Goal: Information Seeking & Learning: Learn about a topic

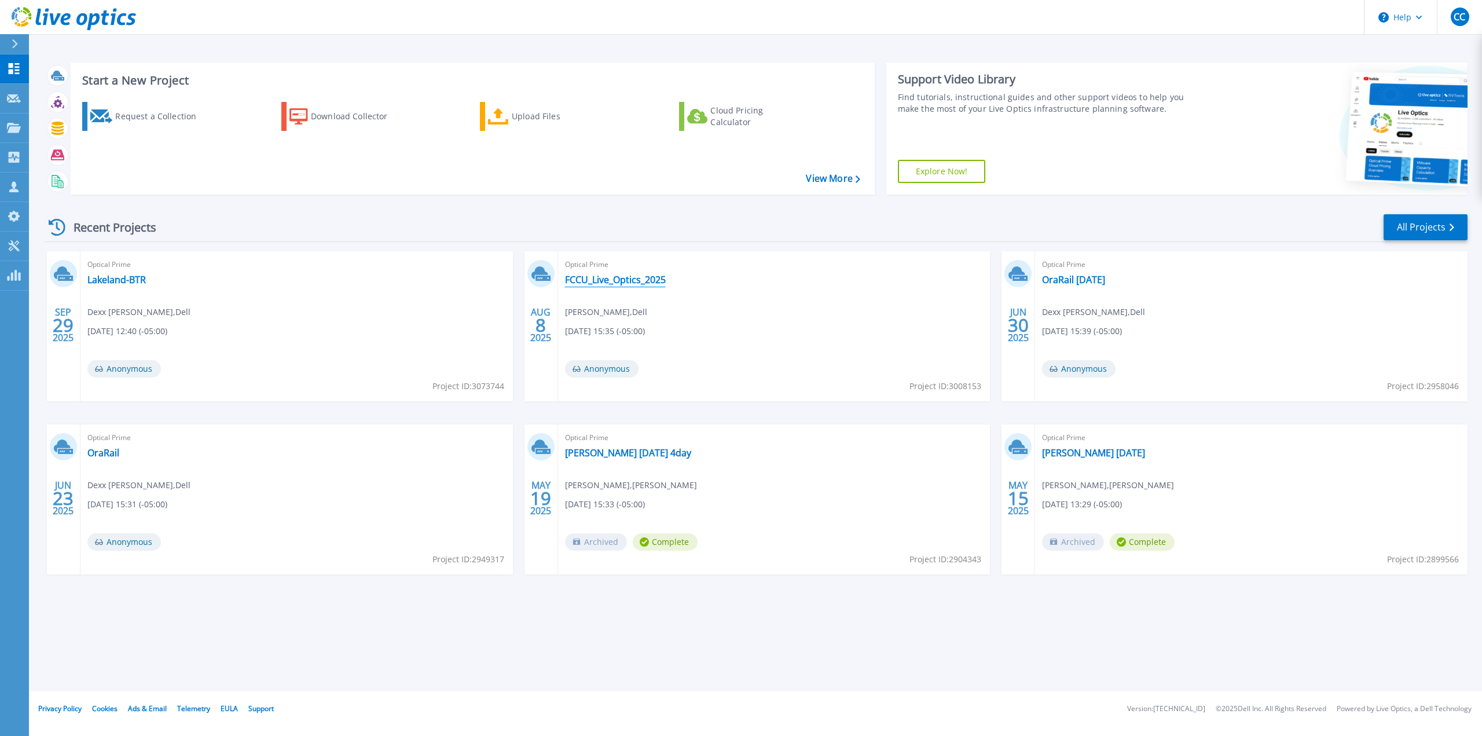
click at [644, 283] on link "FCCU_Live_Optics_2025" at bounding box center [615, 280] width 101 height 12
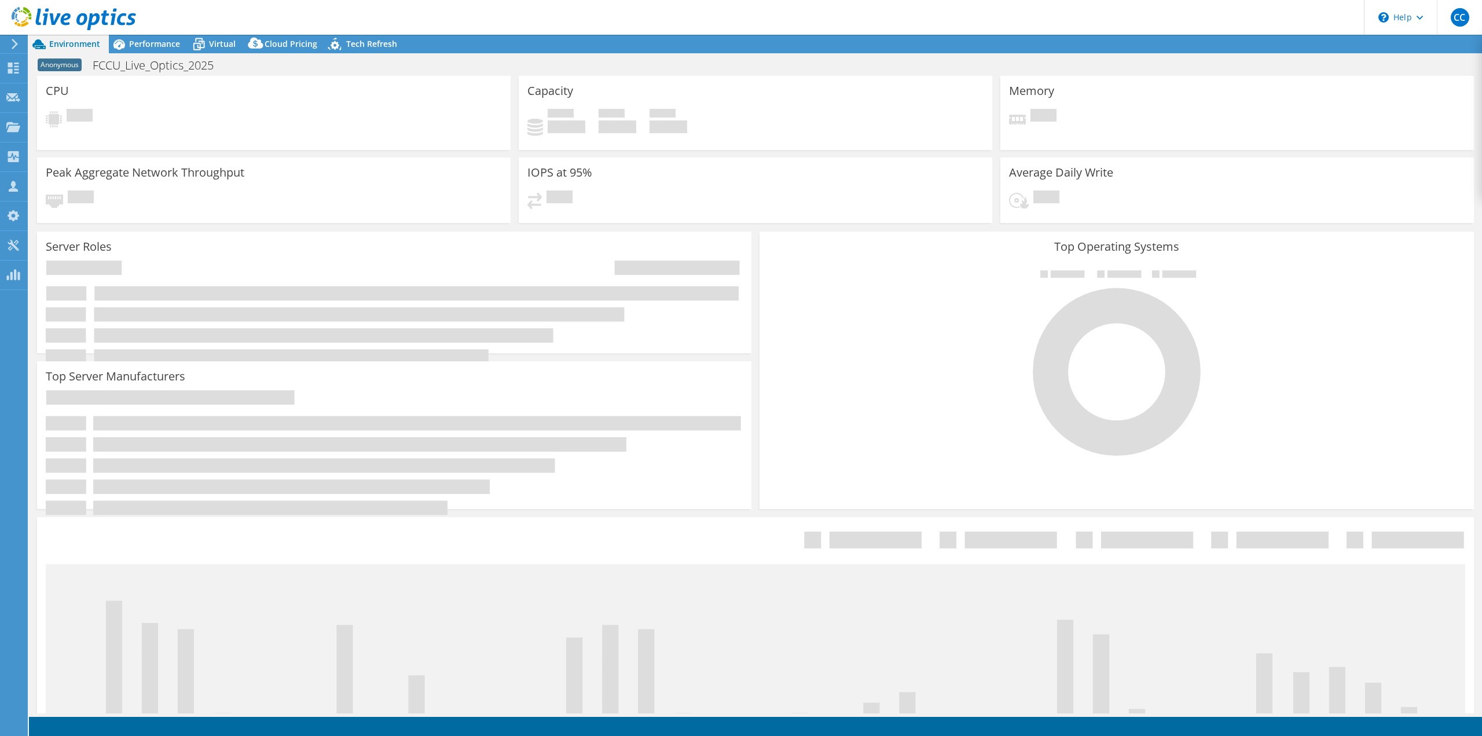
select select "USD"
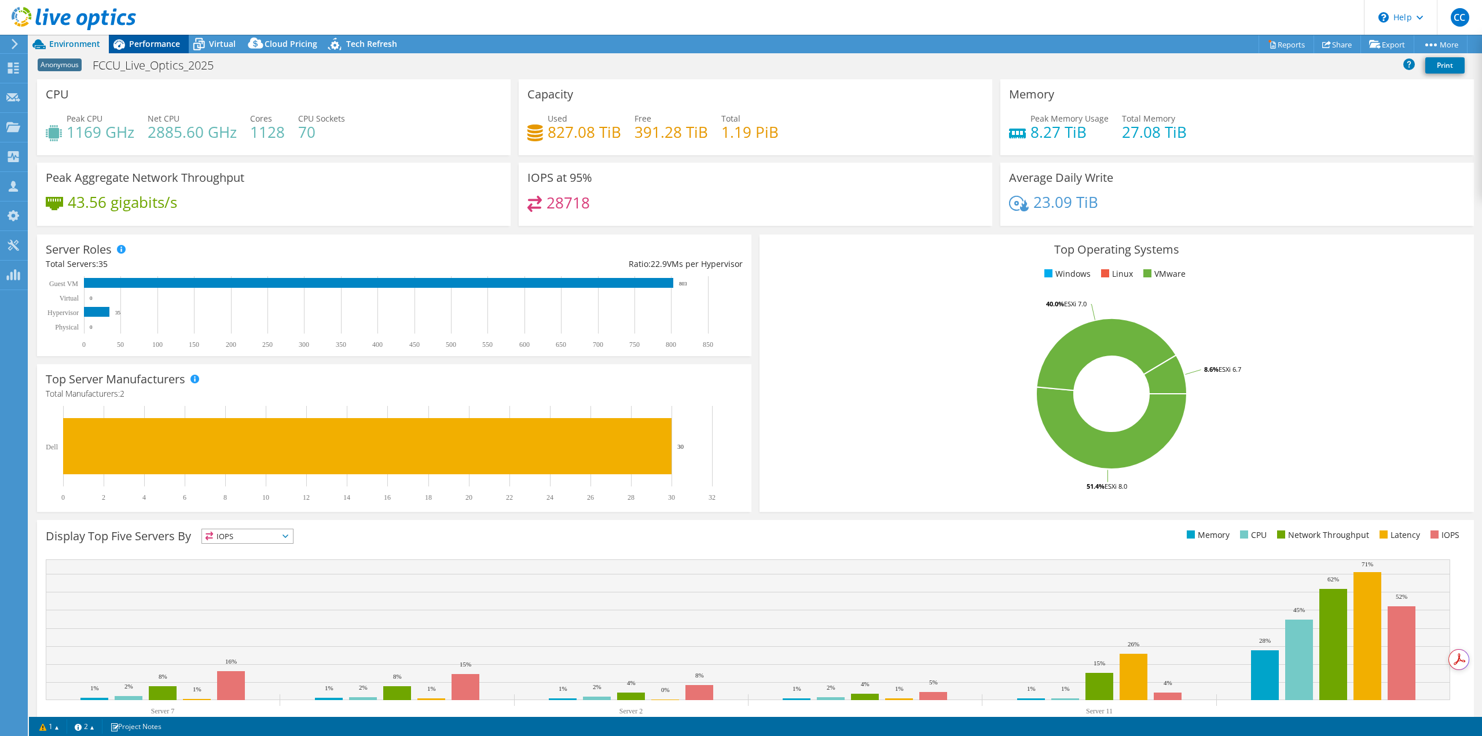
click at [176, 47] on span "Performance" at bounding box center [154, 43] width 51 height 11
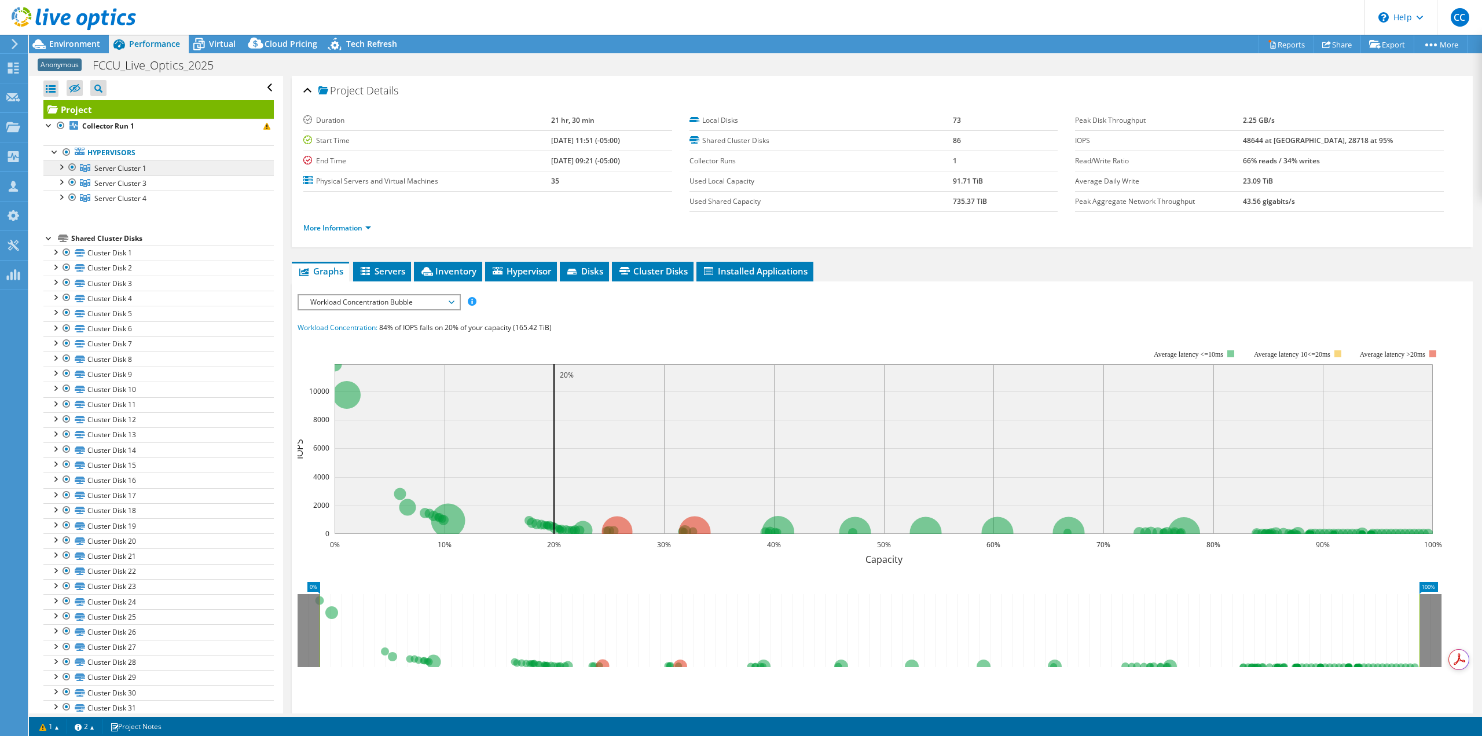
click at [163, 164] on link "Server Cluster 1" at bounding box center [158, 167] width 230 height 15
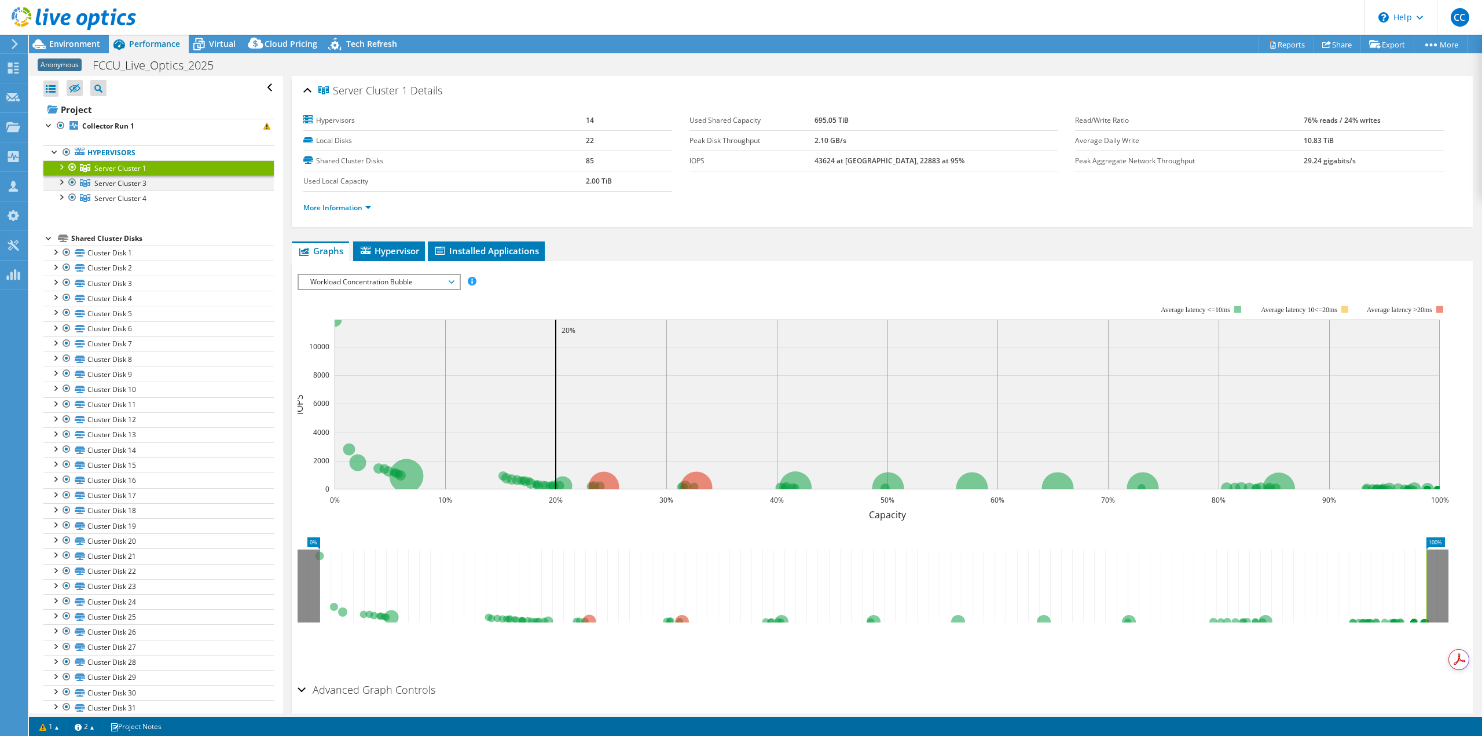
click at [75, 182] on div at bounding box center [73, 182] width 12 height 14
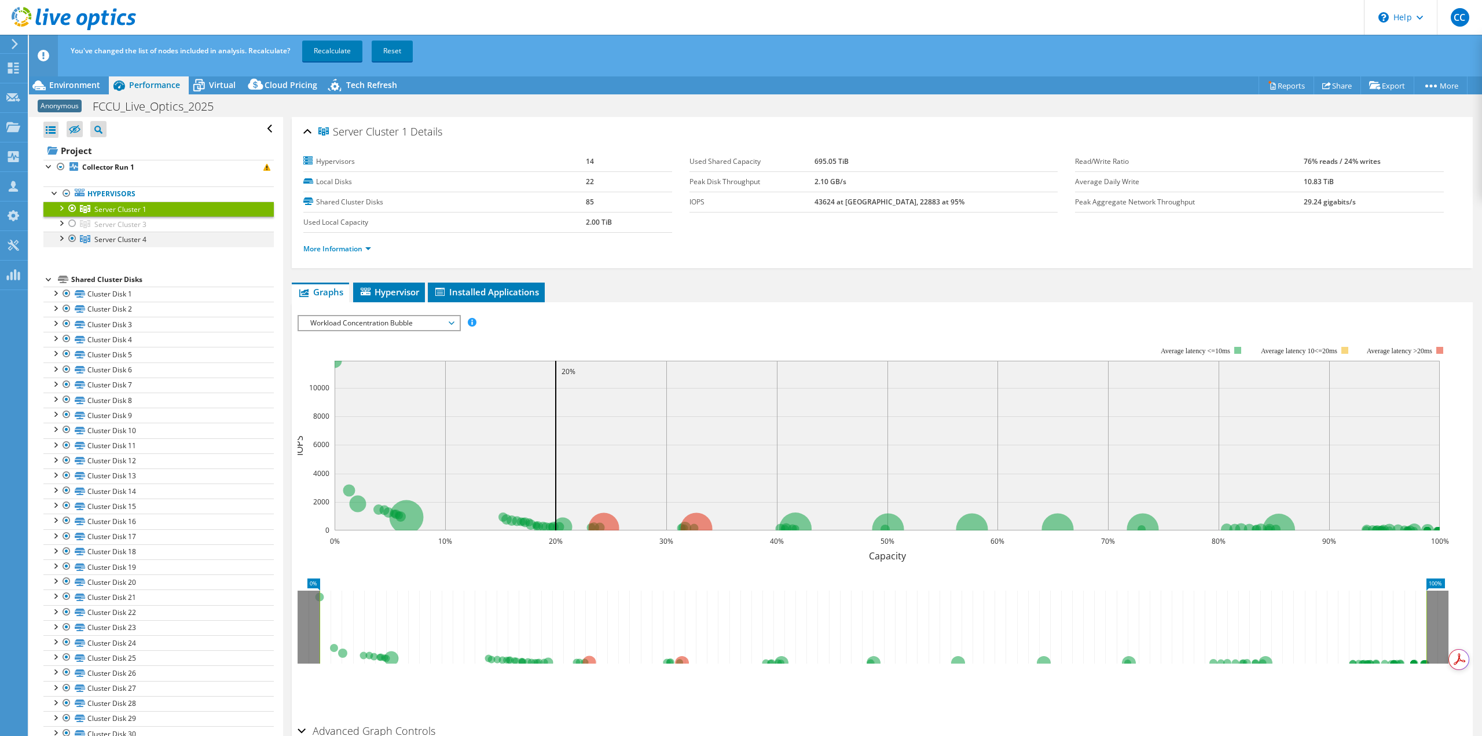
click at [75, 237] on div at bounding box center [73, 239] width 12 height 14
click at [332, 53] on link "Recalculate" at bounding box center [332, 51] width 60 height 21
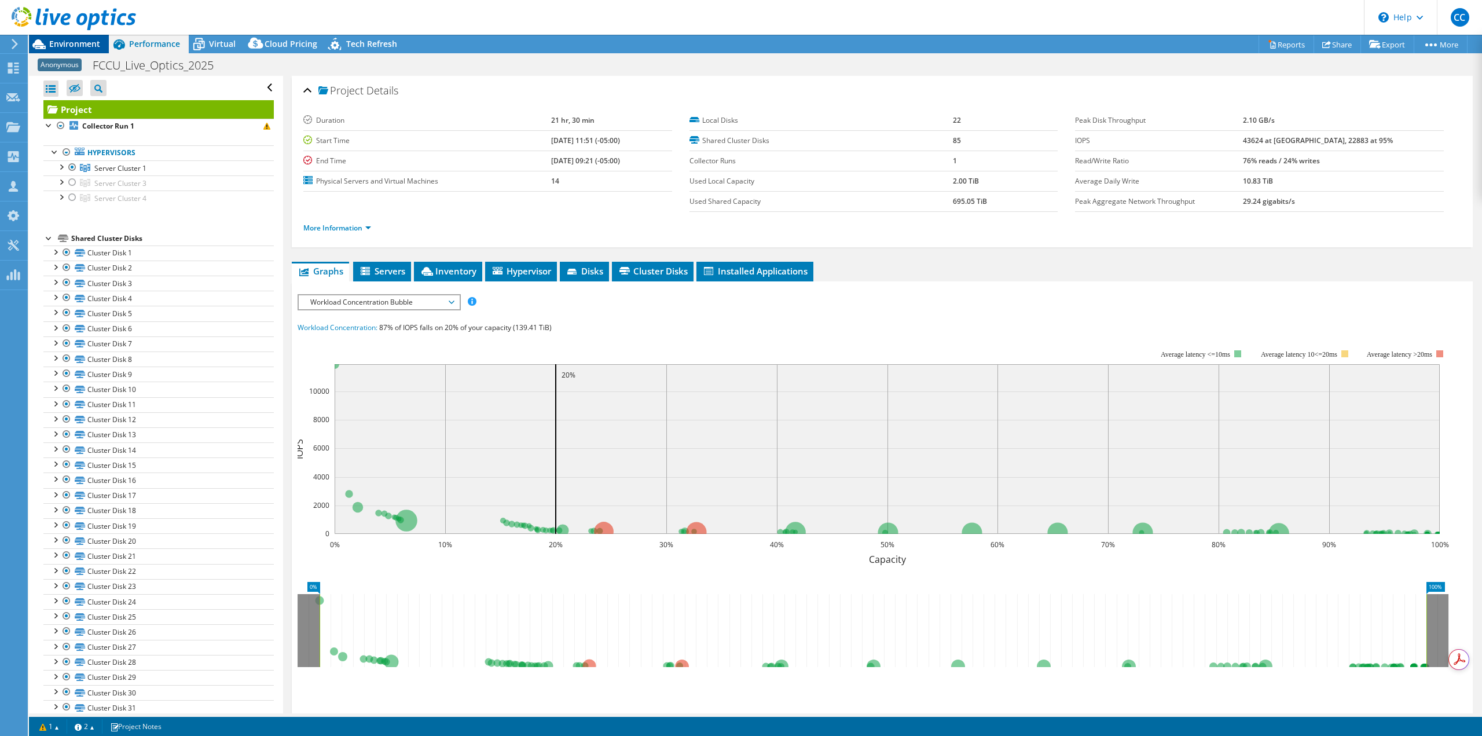
click at [91, 46] on span "Environment" at bounding box center [74, 43] width 51 height 11
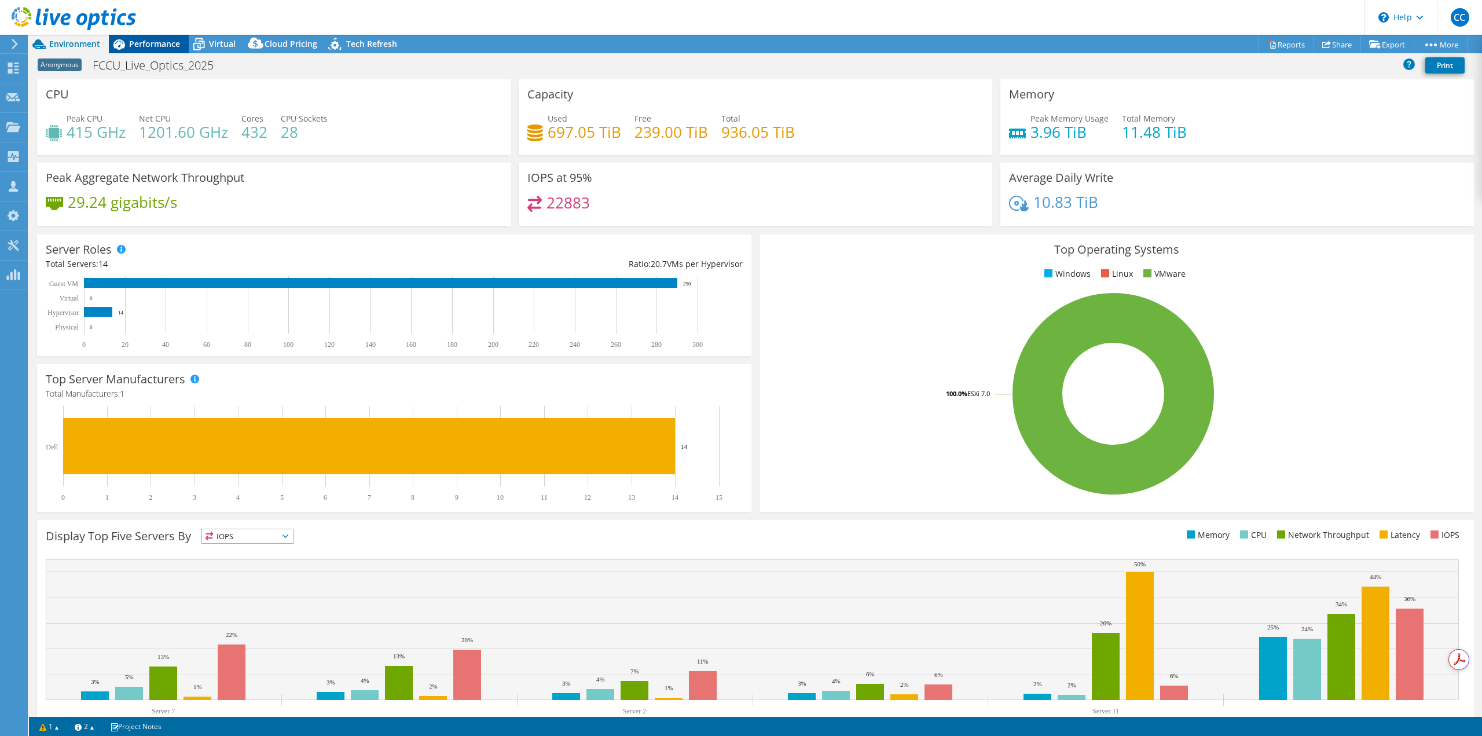
click at [166, 49] on div "Performance" at bounding box center [149, 44] width 80 height 19
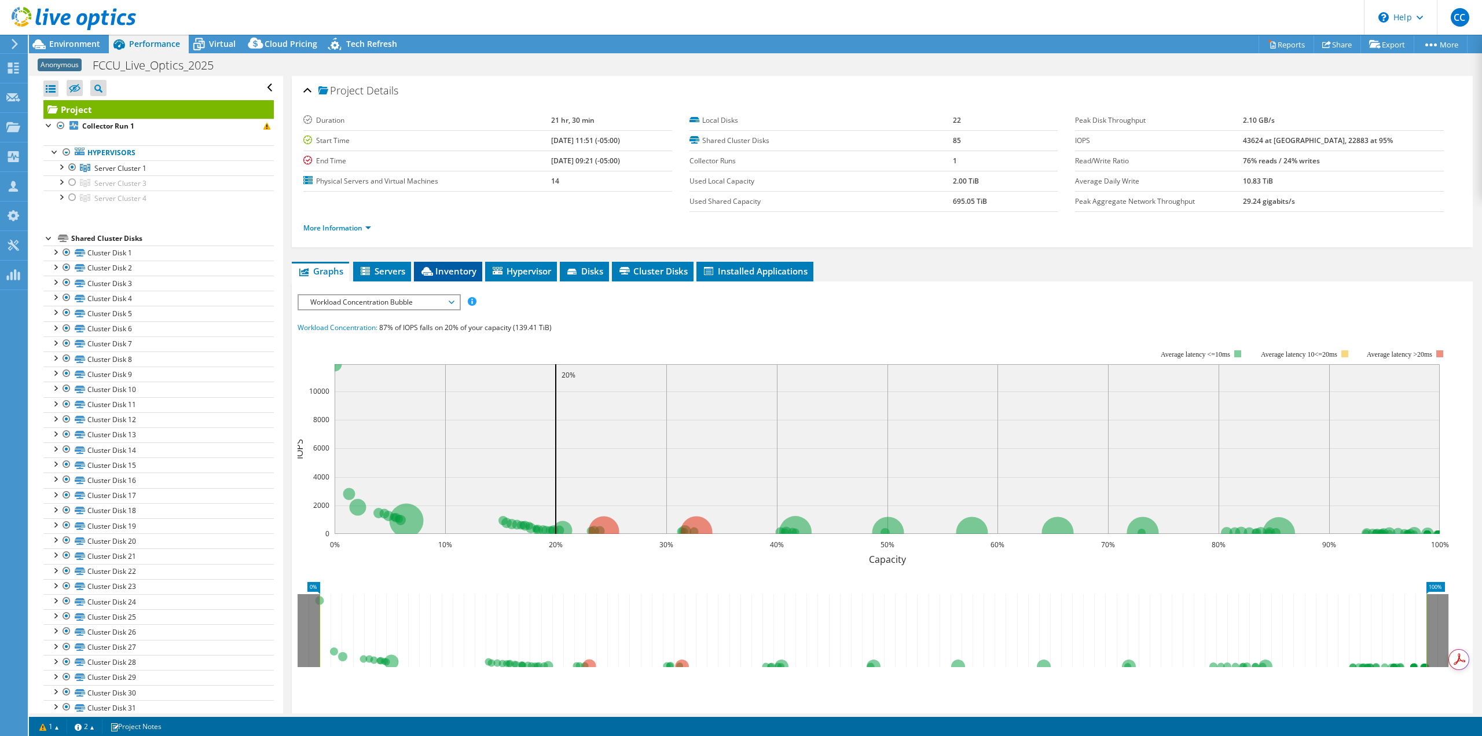
click at [430, 272] on icon at bounding box center [427, 271] width 12 height 9
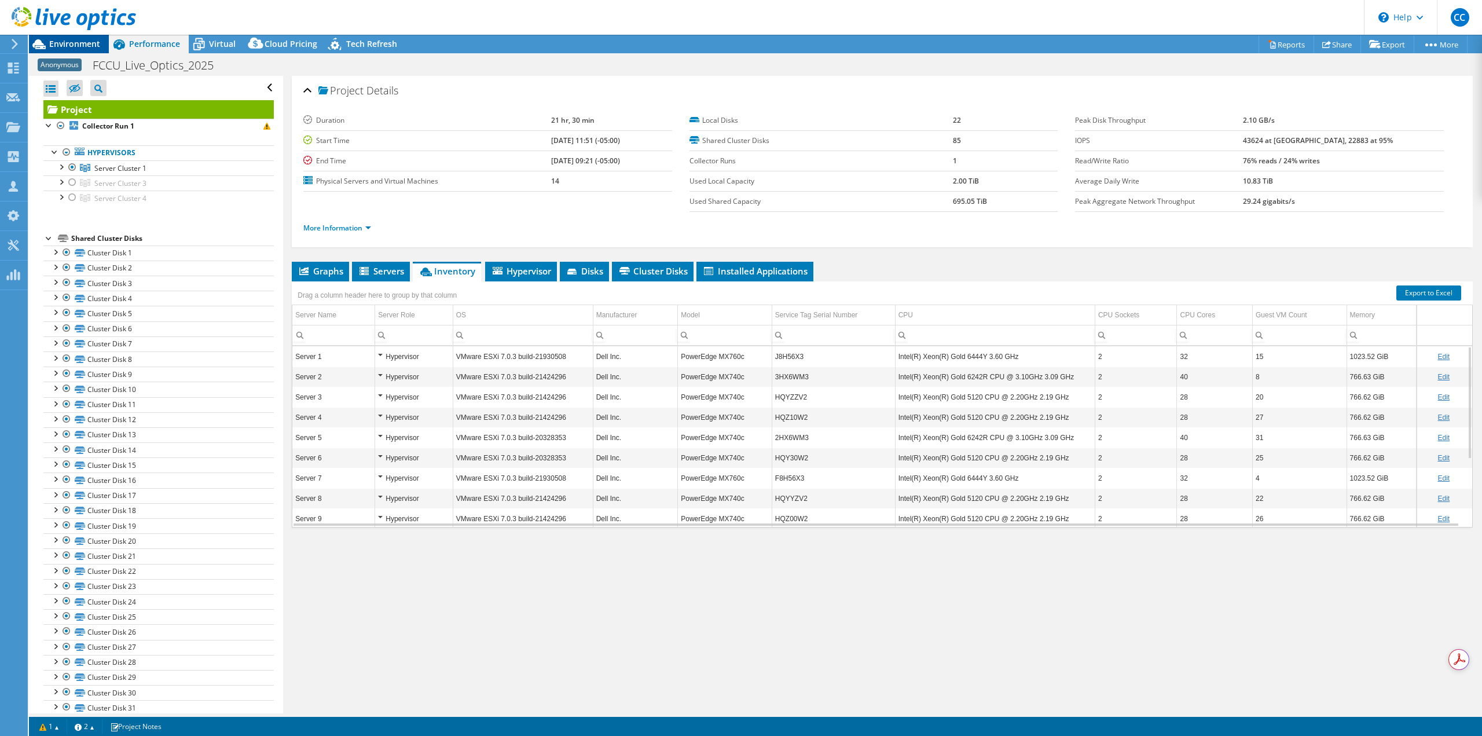
click at [87, 39] on span "Environment" at bounding box center [74, 43] width 51 height 11
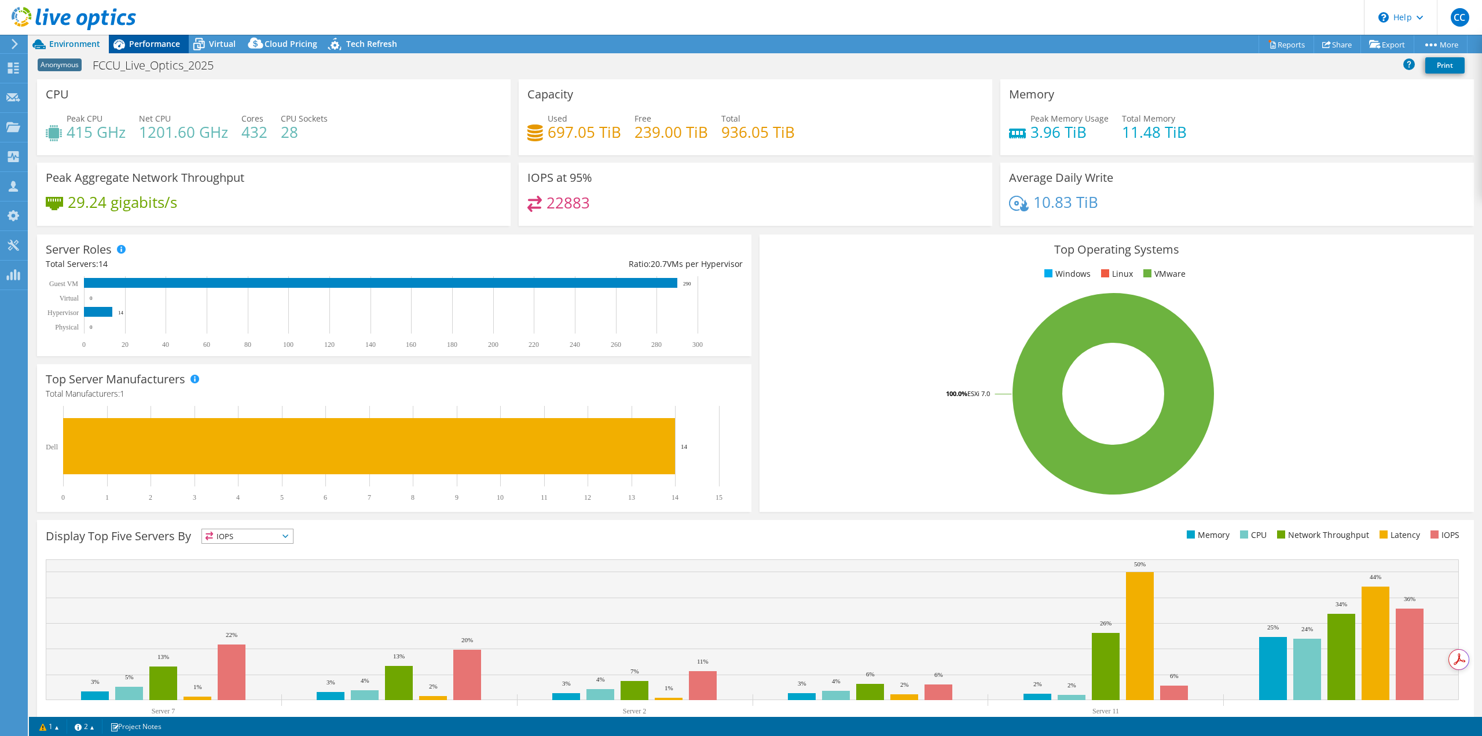
click at [137, 49] on span "Performance" at bounding box center [154, 43] width 51 height 11
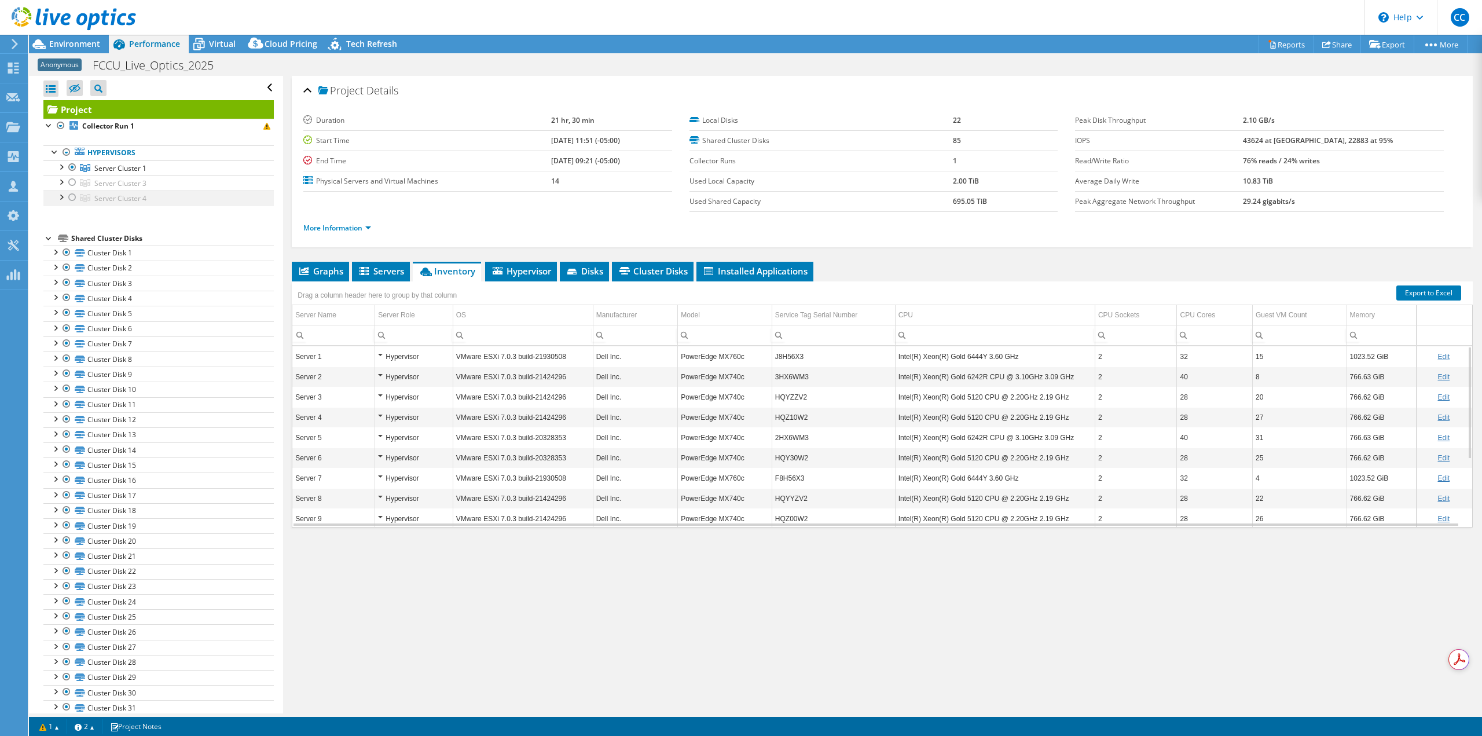
click at [71, 197] on div at bounding box center [73, 197] width 12 height 14
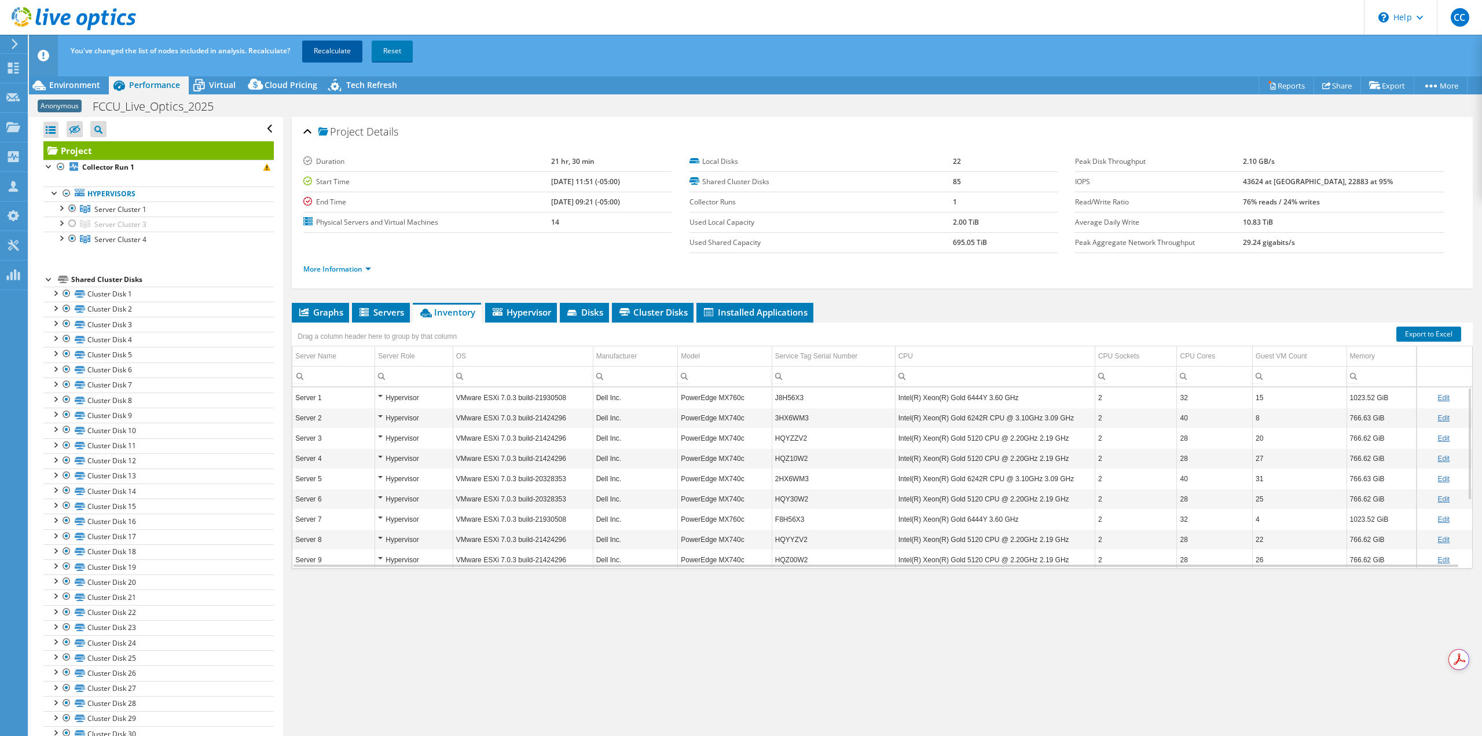
click at [339, 53] on link "Recalculate" at bounding box center [332, 51] width 60 height 21
click at [69, 204] on div at bounding box center [73, 208] width 12 height 14
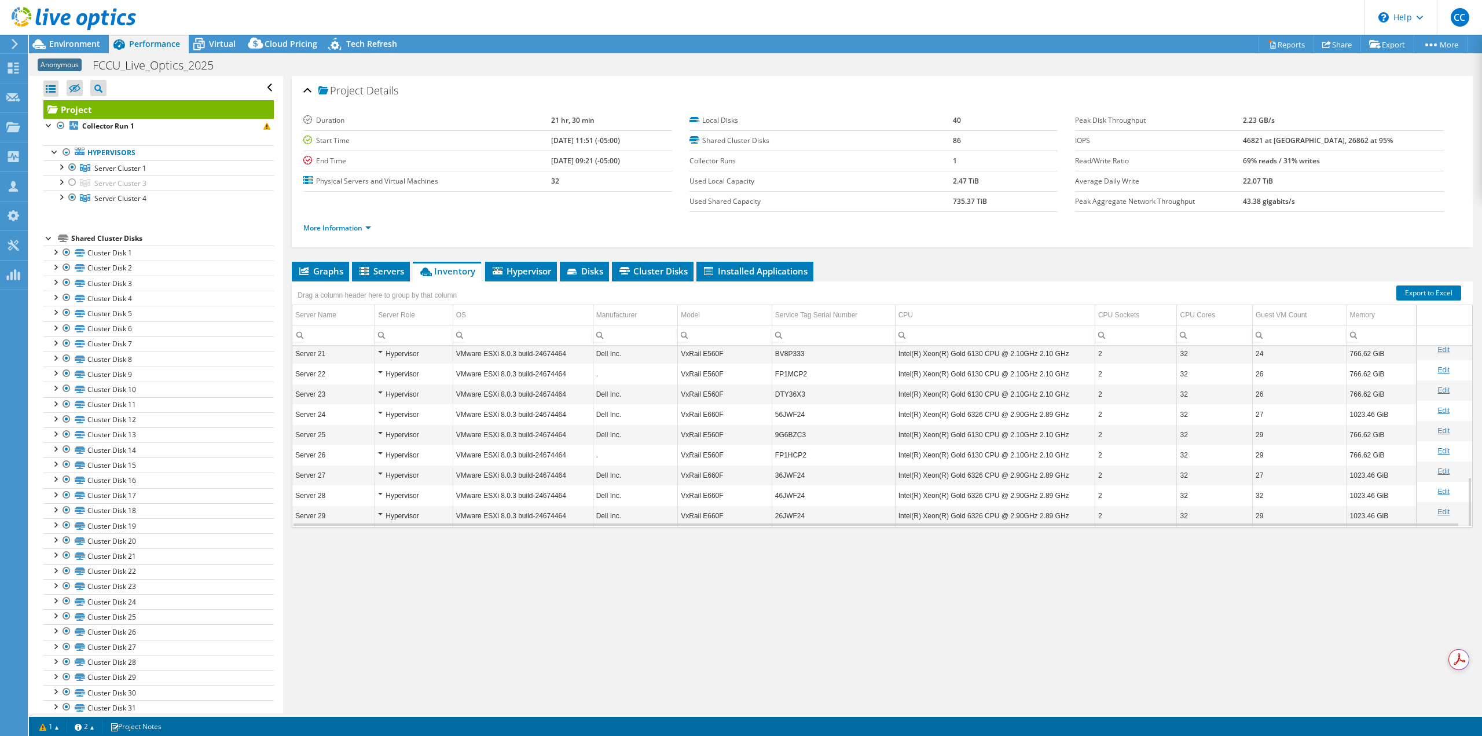
scroll to position [473, 0]
drag, startPoint x: 72, startPoint y: 164, endPoint x: 87, endPoint y: 173, distance: 17.4
click at [72, 164] on div at bounding box center [73, 167] width 12 height 14
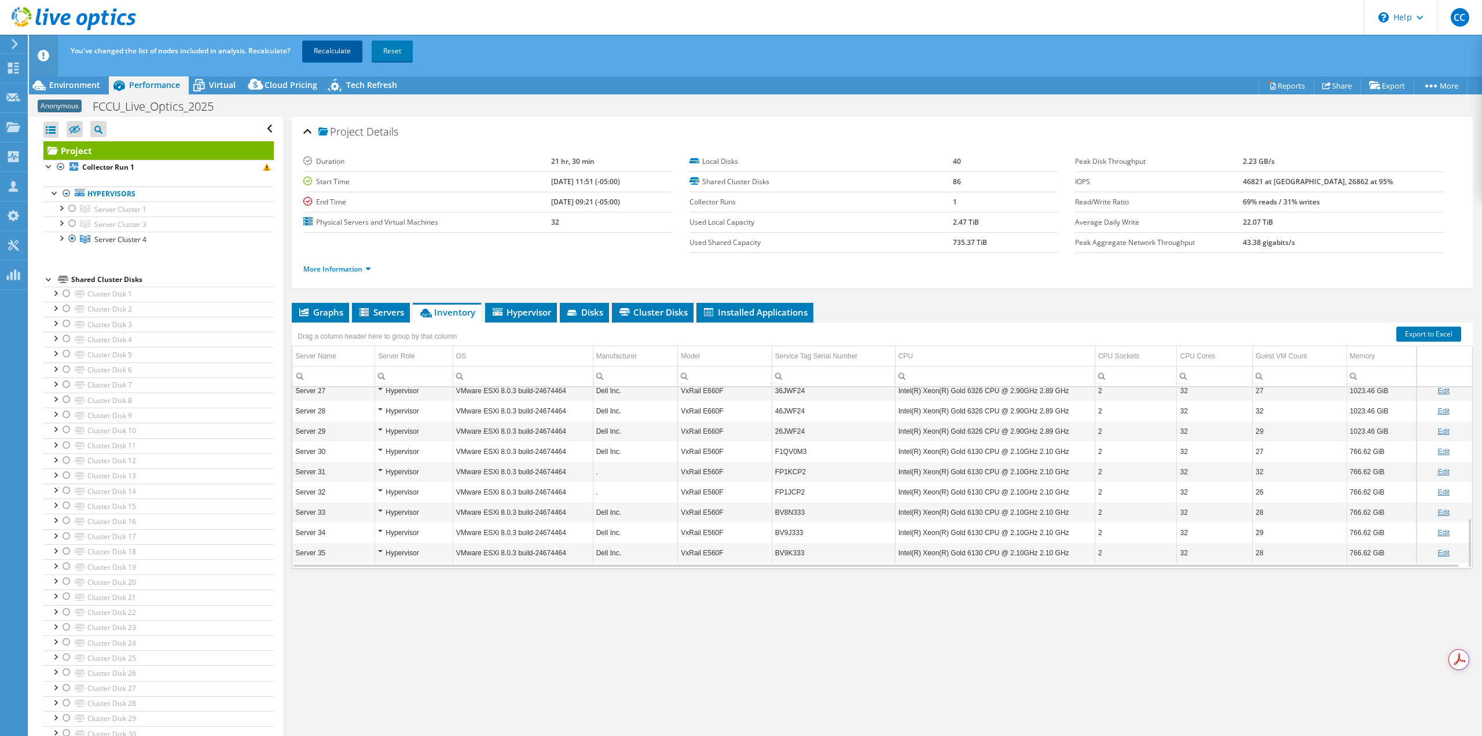
click at [343, 50] on link "Recalculate" at bounding box center [332, 51] width 60 height 21
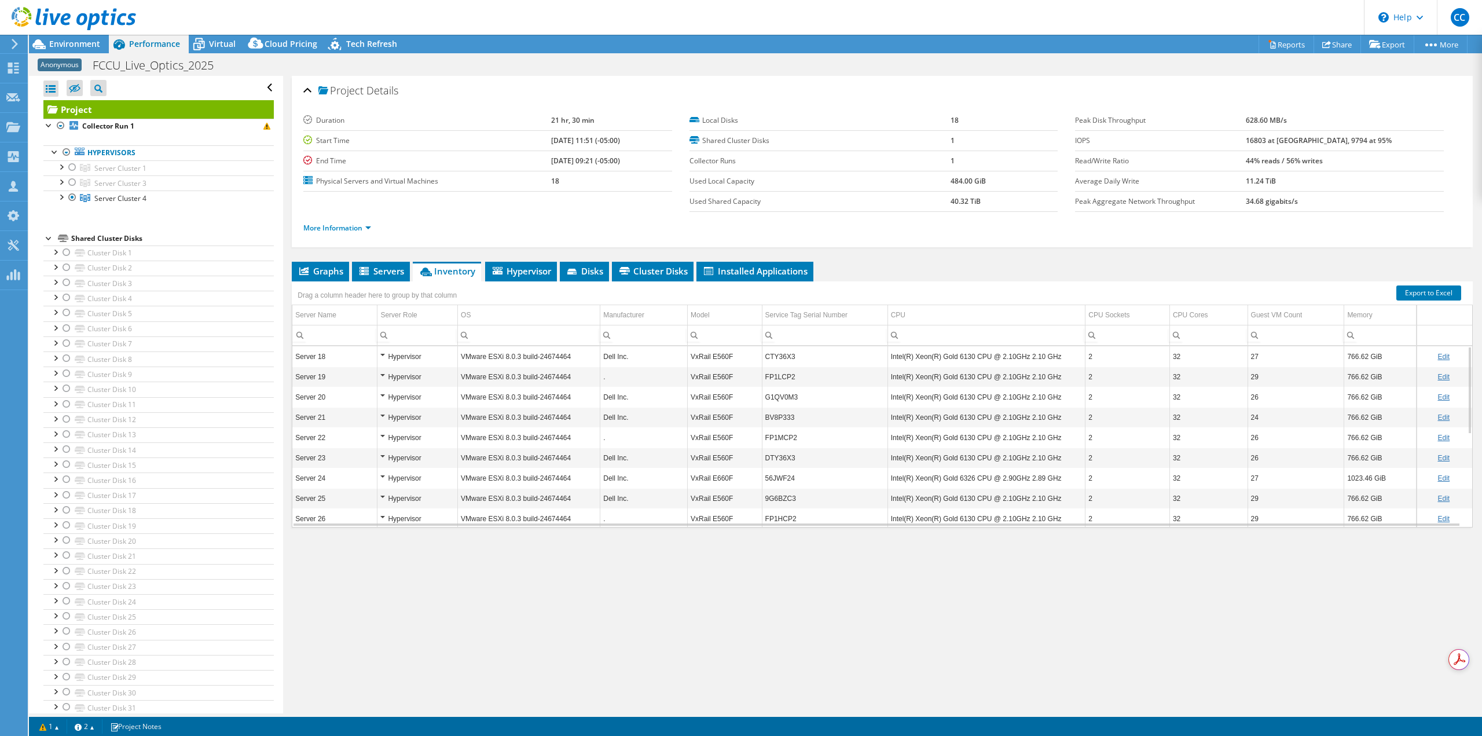
click at [50, 35] on div at bounding box center [68, 19] width 136 height 39
click at [50, 38] on div at bounding box center [68, 19] width 136 height 39
click at [89, 41] on span "Environment" at bounding box center [74, 43] width 51 height 11
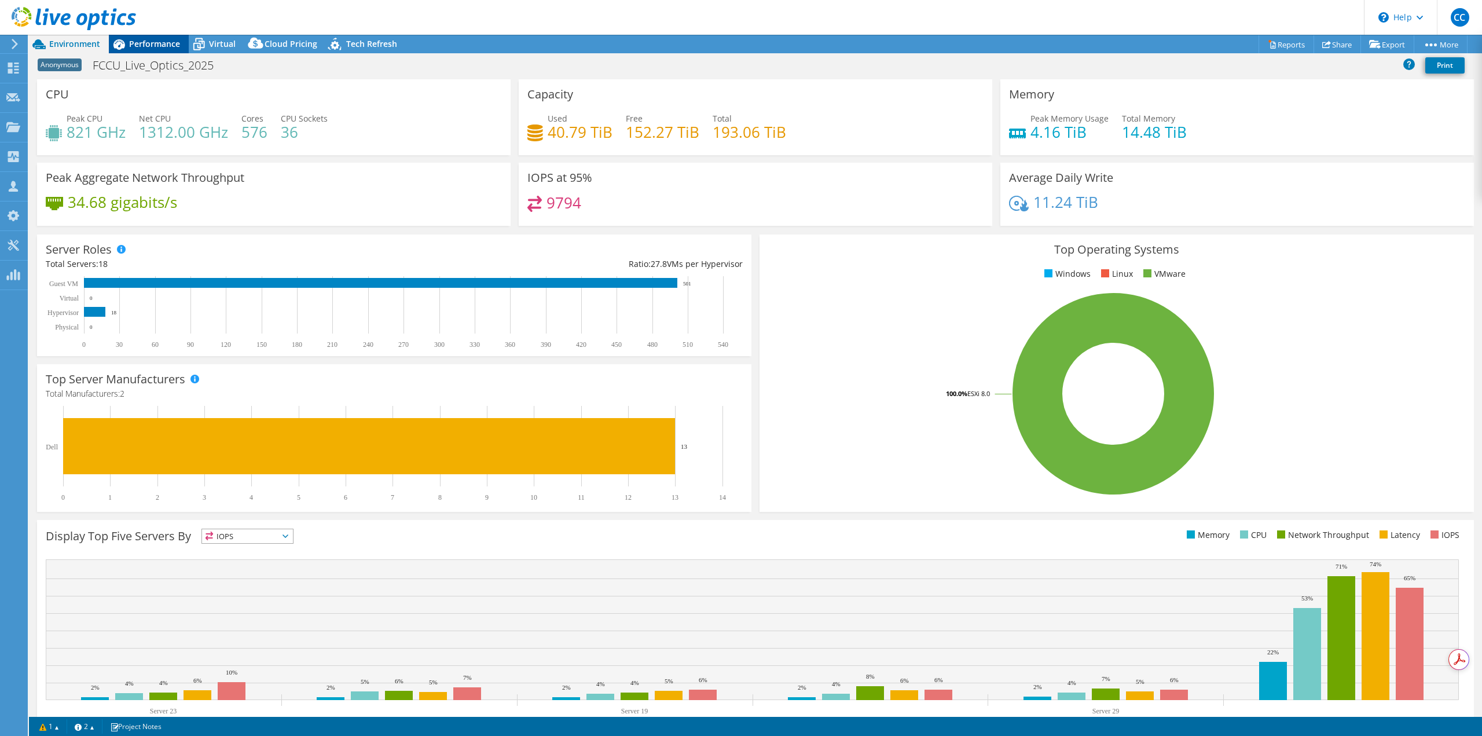
click at [160, 47] on span "Performance" at bounding box center [154, 43] width 51 height 11
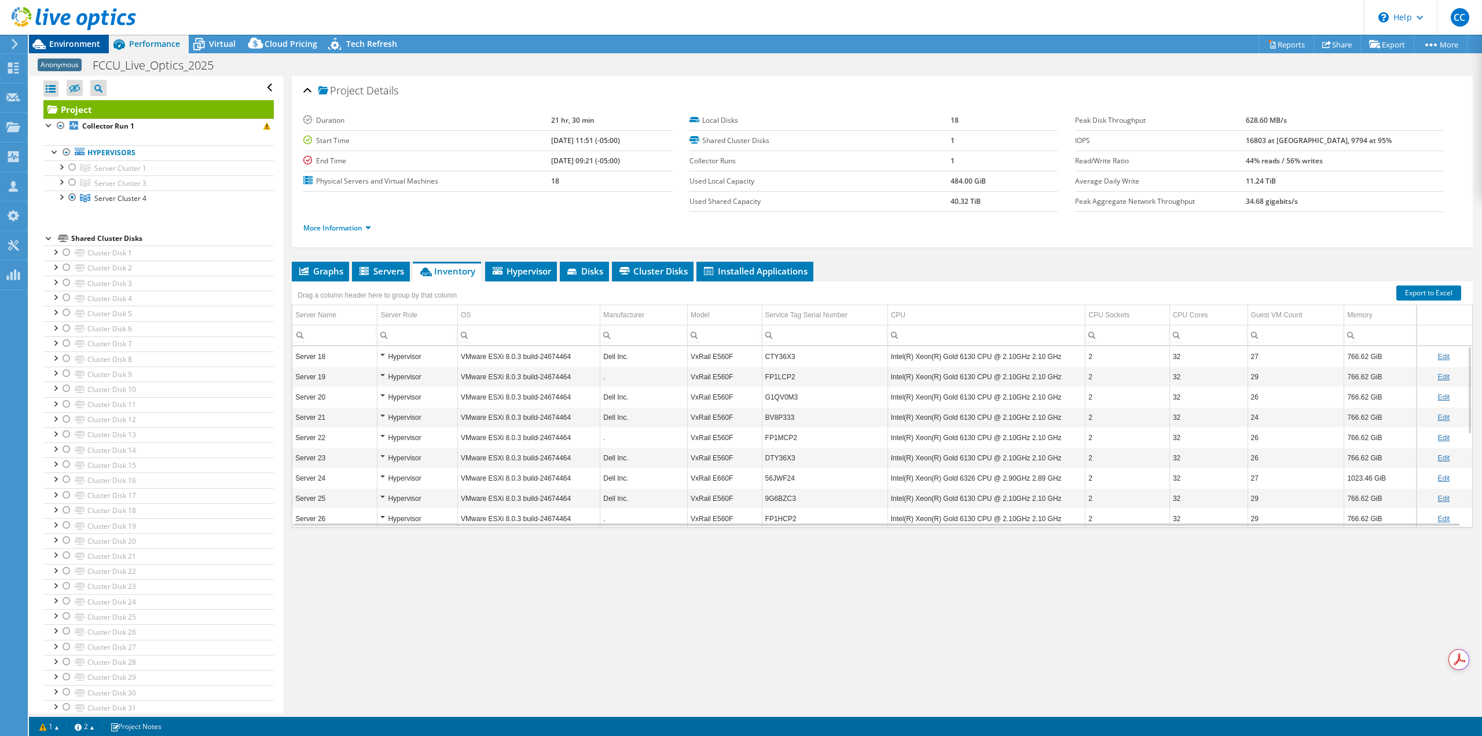
click at [86, 46] on span "Environment" at bounding box center [74, 43] width 51 height 11
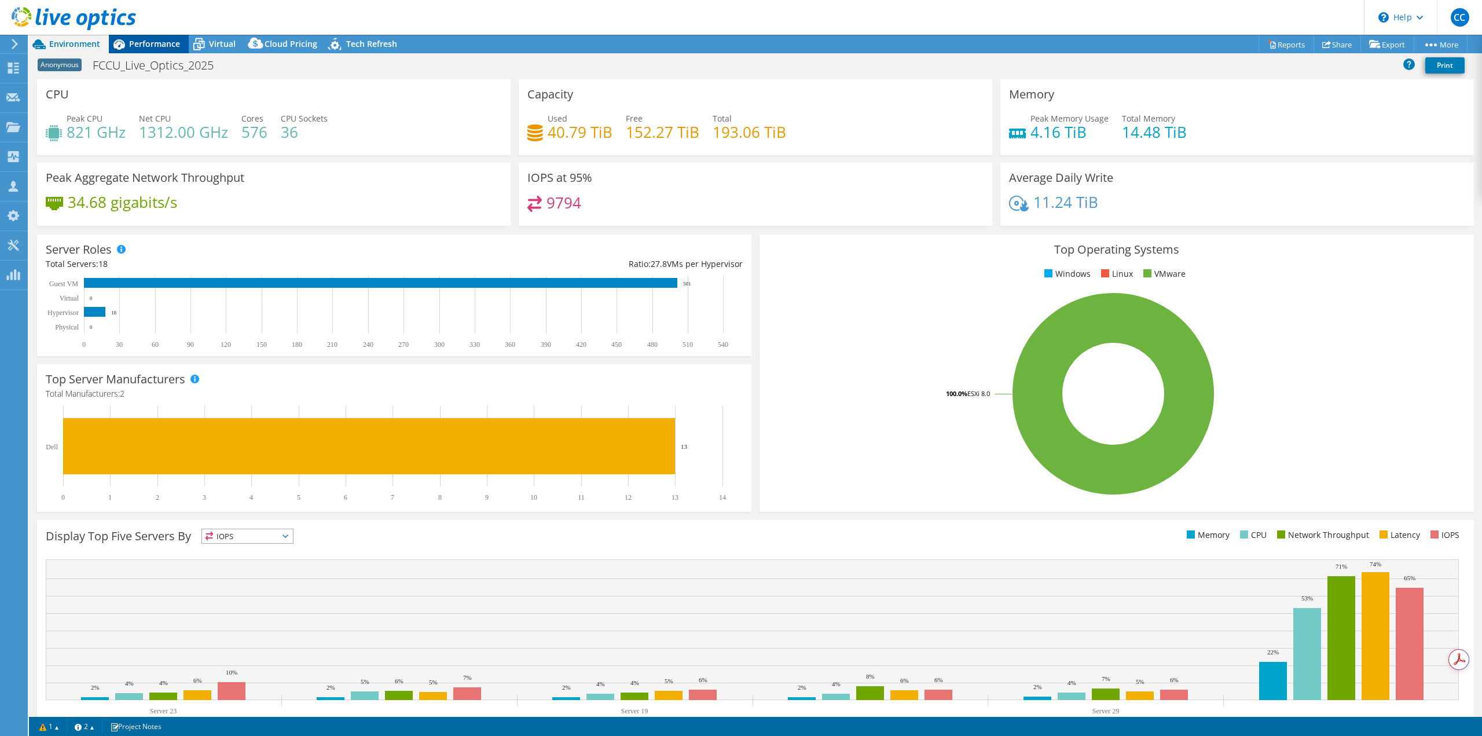
click at [152, 47] on span "Performance" at bounding box center [154, 43] width 51 height 11
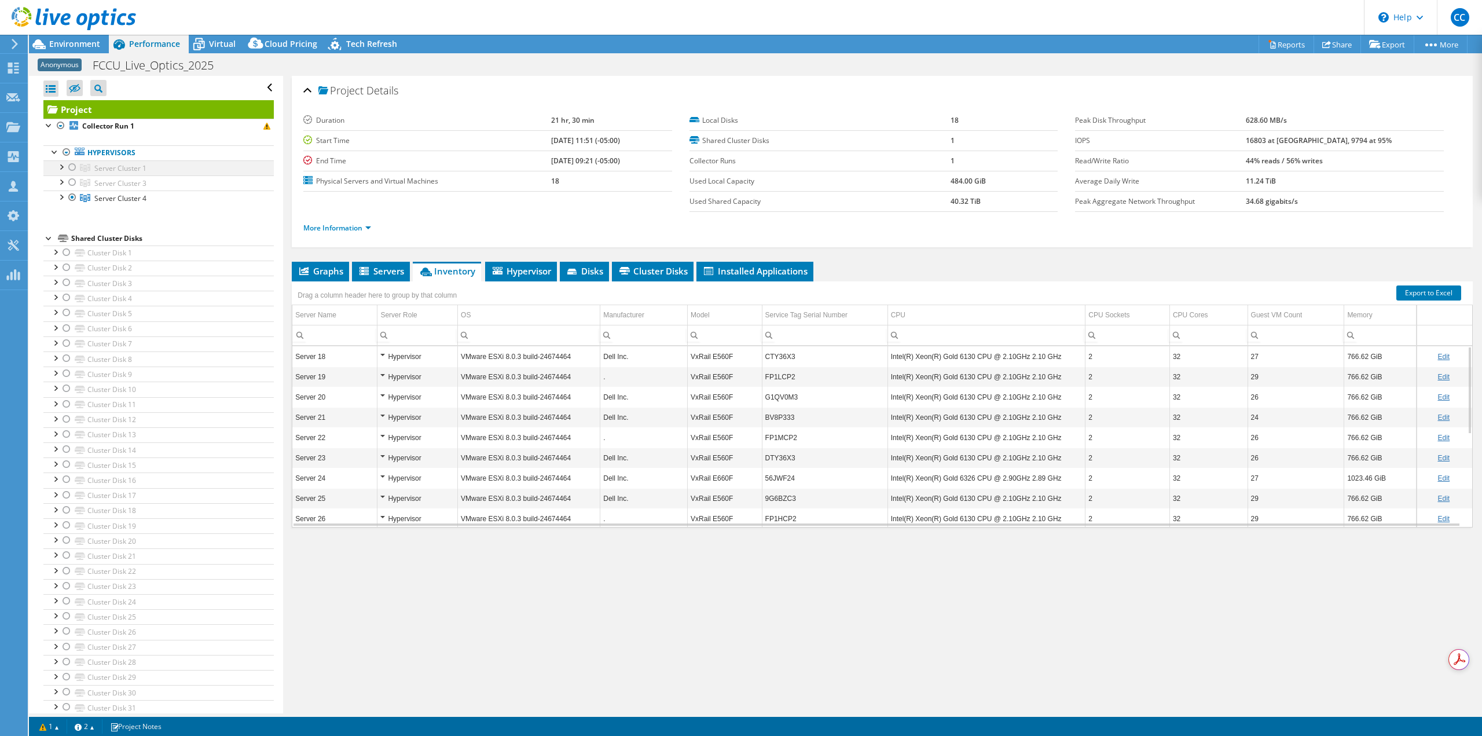
drag, startPoint x: 68, startPoint y: 166, endPoint x: 70, endPoint y: 171, distance: 6.2
click at [68, 166] on div at bounding box center [73, 167] width 12 height 14
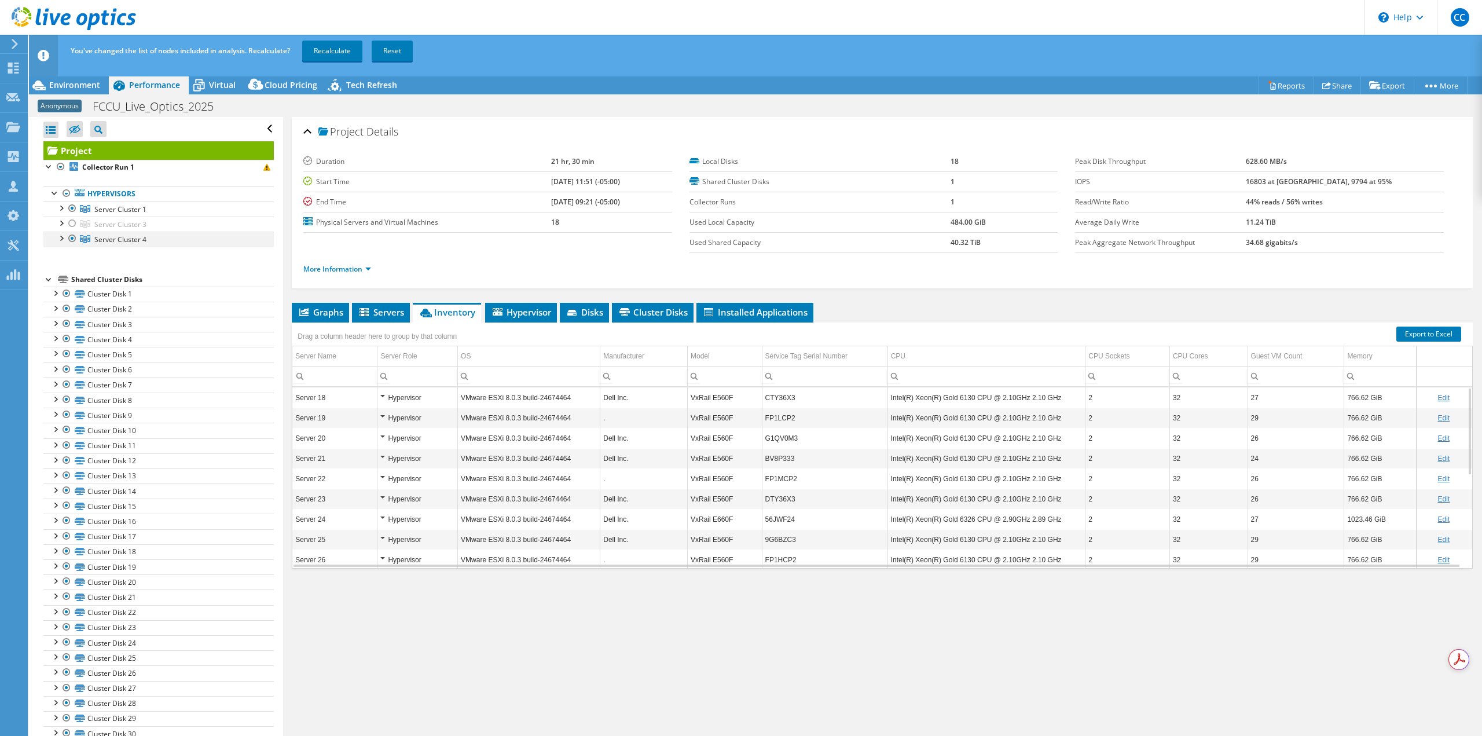
click at [72, 240] on div at bounding box center [73, 239] width 12 height 14
click at [69, 222] on div at bounding box center [73, 224] width 12 height 14
click at [336, 57] on link "Recalculate" at bounding box center [332, 51] width 60 height 21
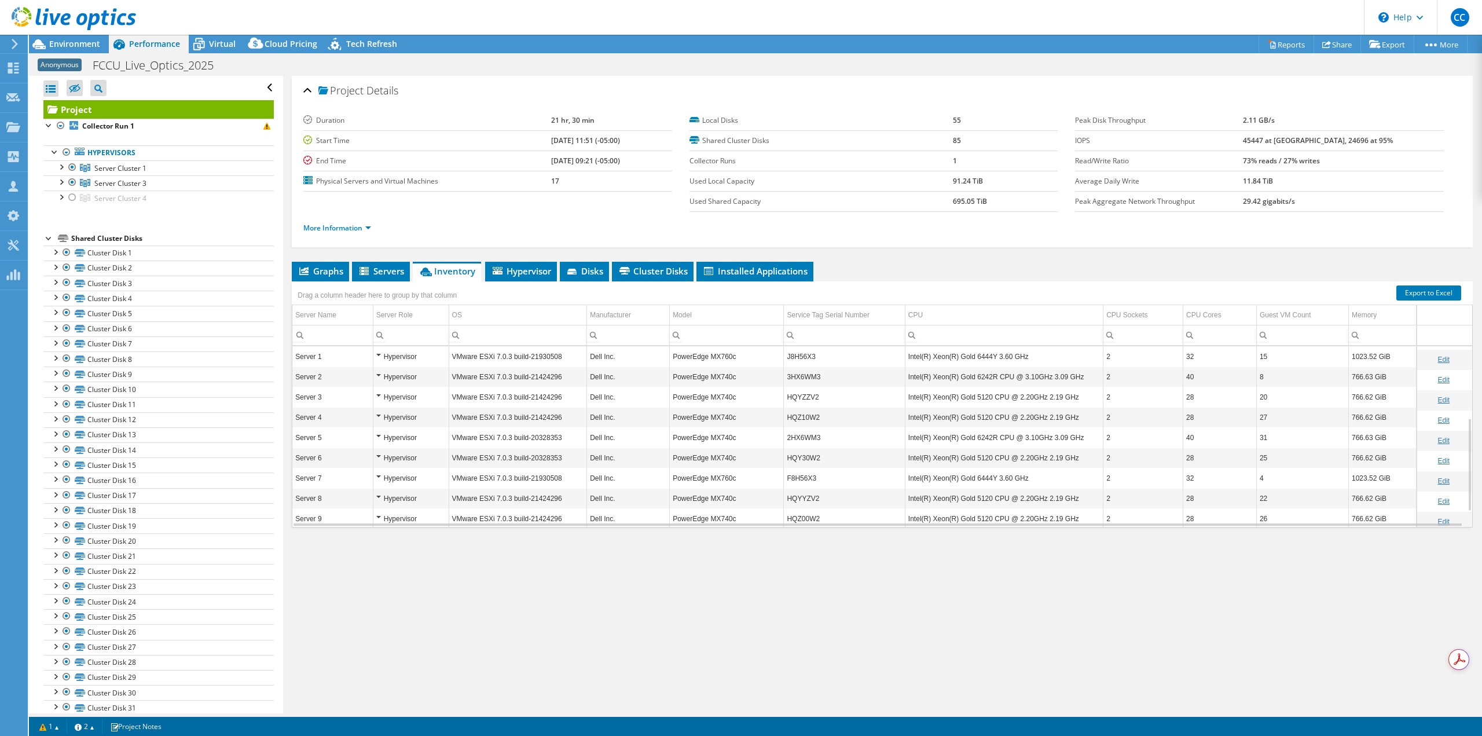
scroll to position [169, 0]
drag, startPoint x: 90, startPoint y: 44, endPoint x: 91, endPoint y: 115, distance: 70.6
click at [90, 44] on span "Environment" at bounding box center [74, 43] width 51 height 11
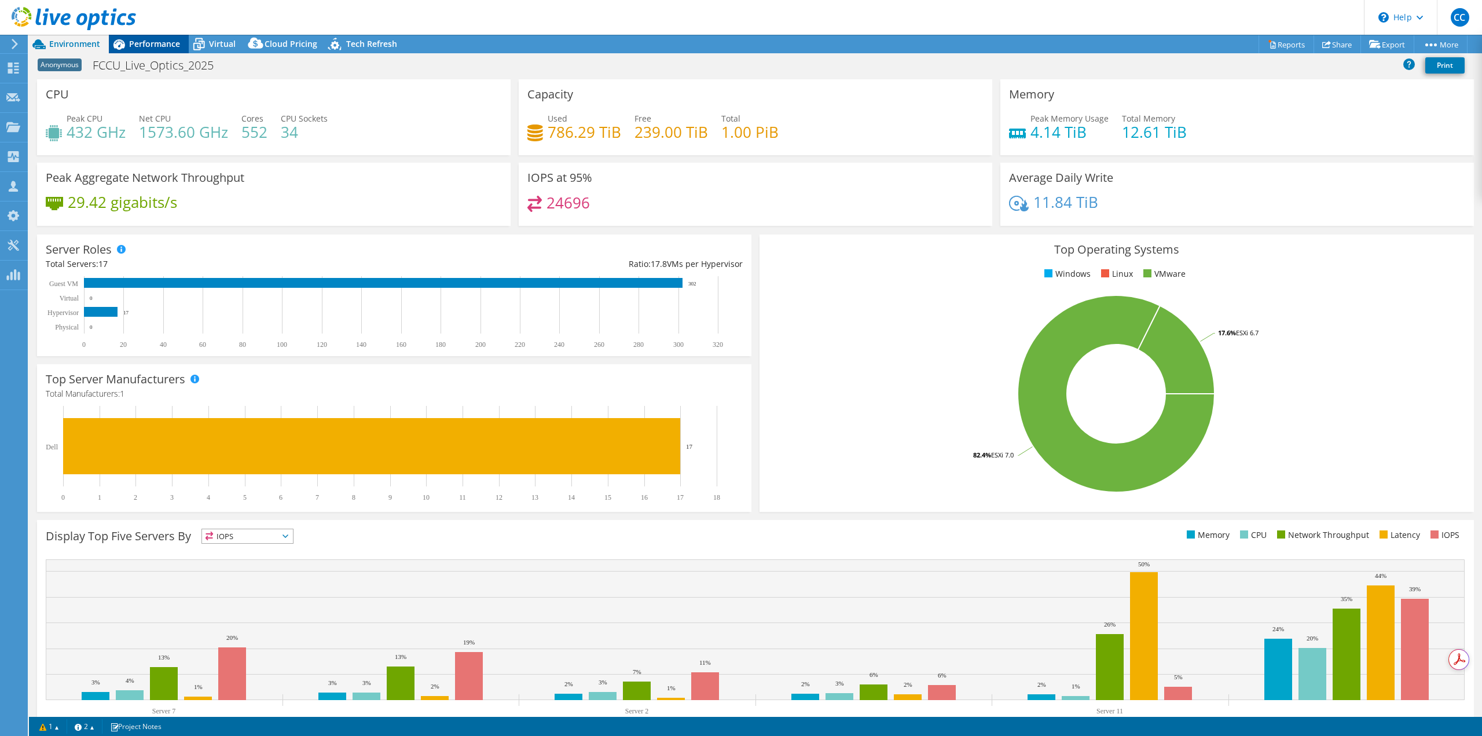
click at [152, 39] on span "Performance" at bounding box center [154, 43] width 51 height 11
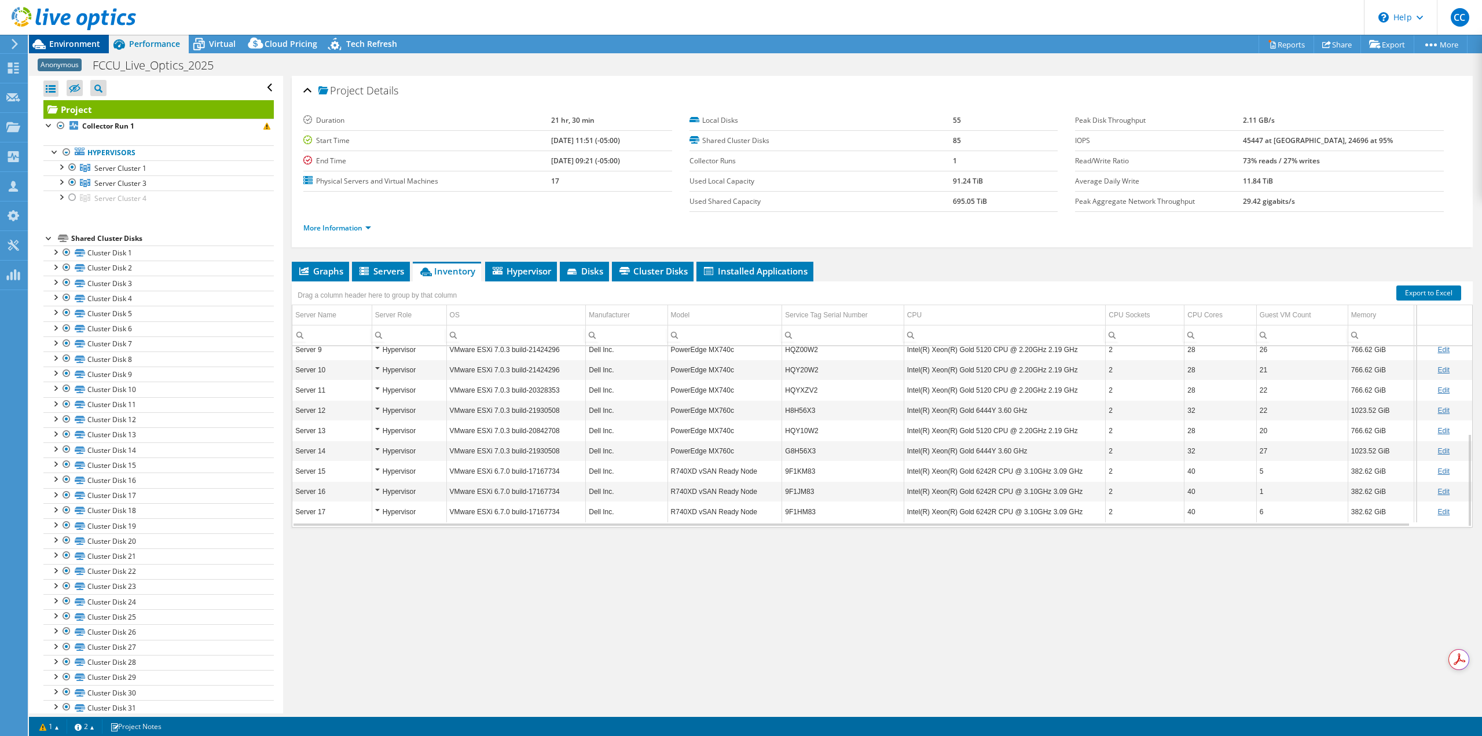
click at [93, 44] on span "Environment" at bounding box center [74, 43] width 51 height 11
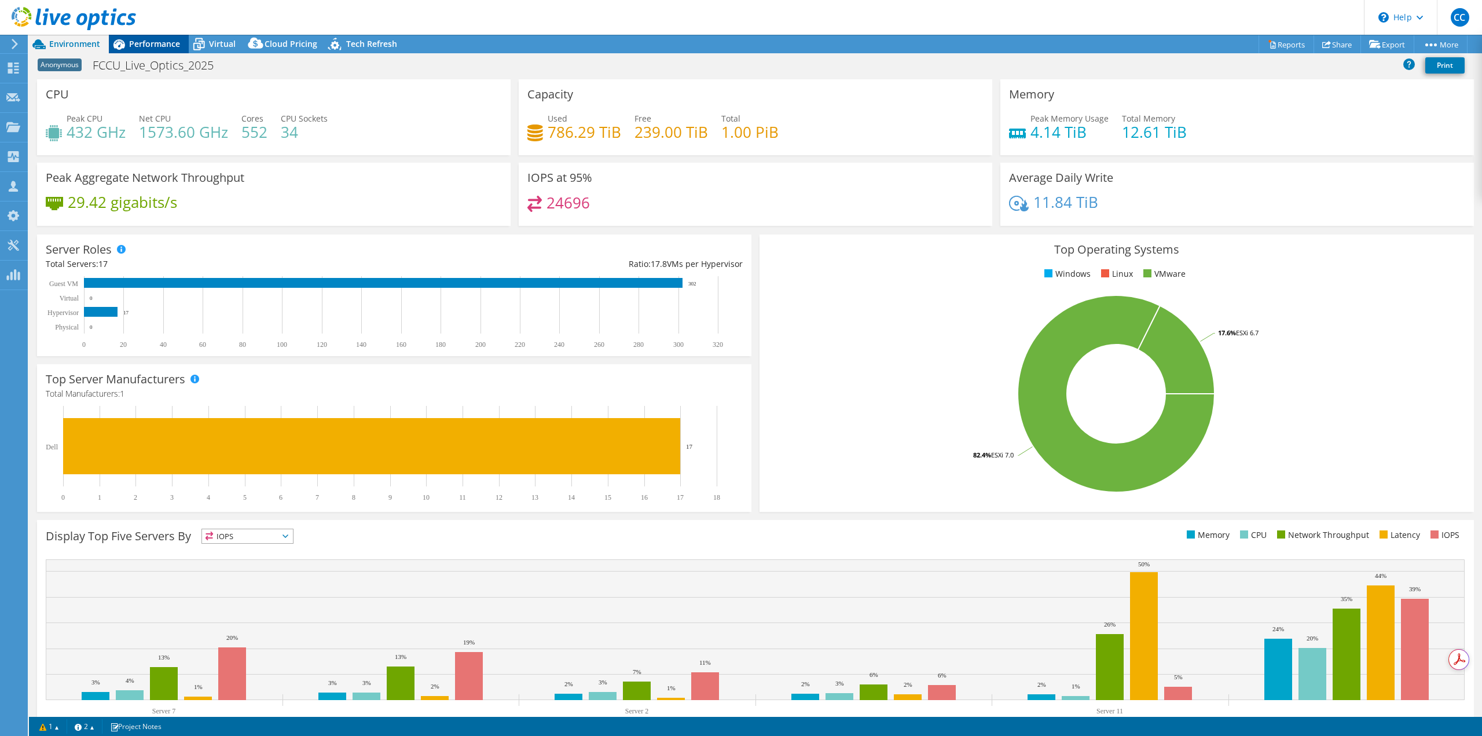
click at [152, 47] on span "Performance" at bounding box center [154, 43] width 51 height 11
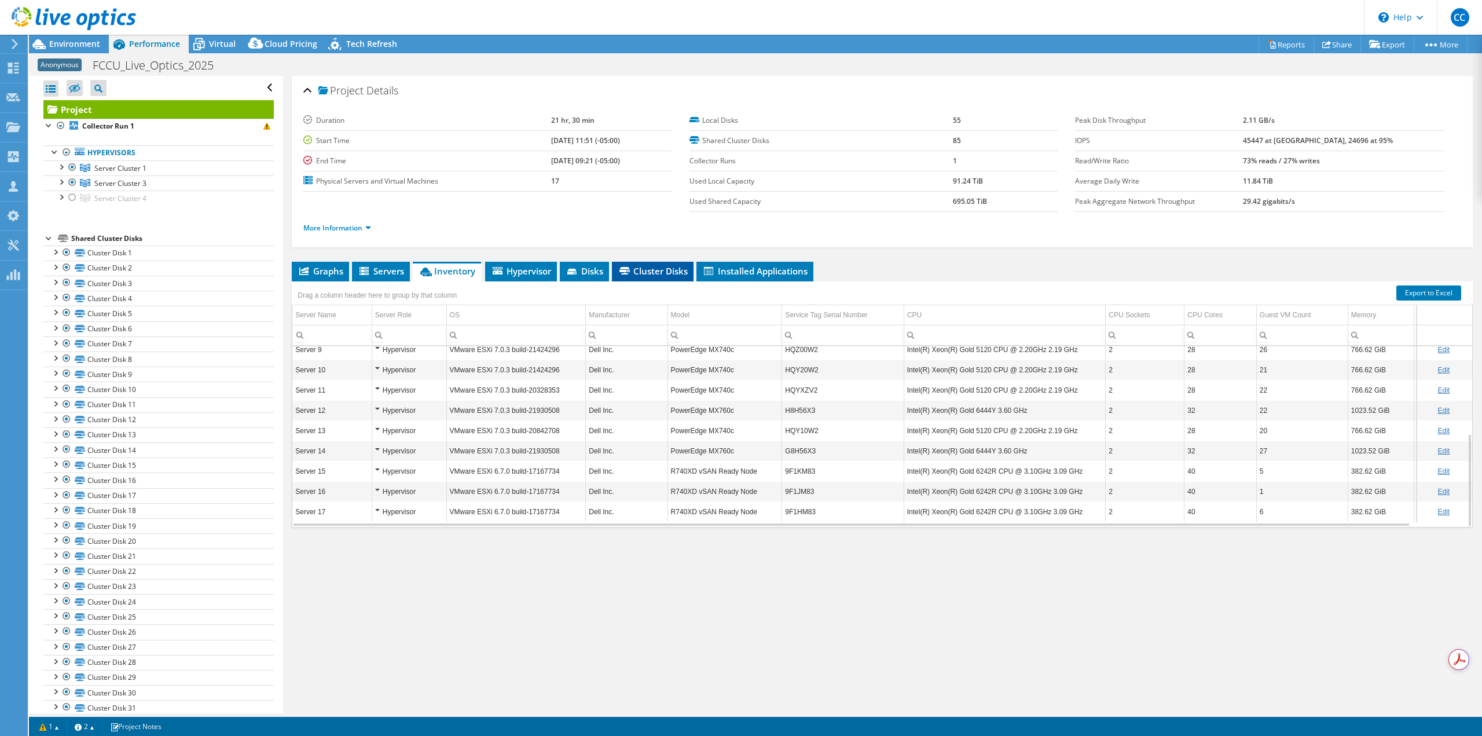
click at [644, 277] on li "Cluster Disks" at bounding box center [653, 272] width 82 height 20
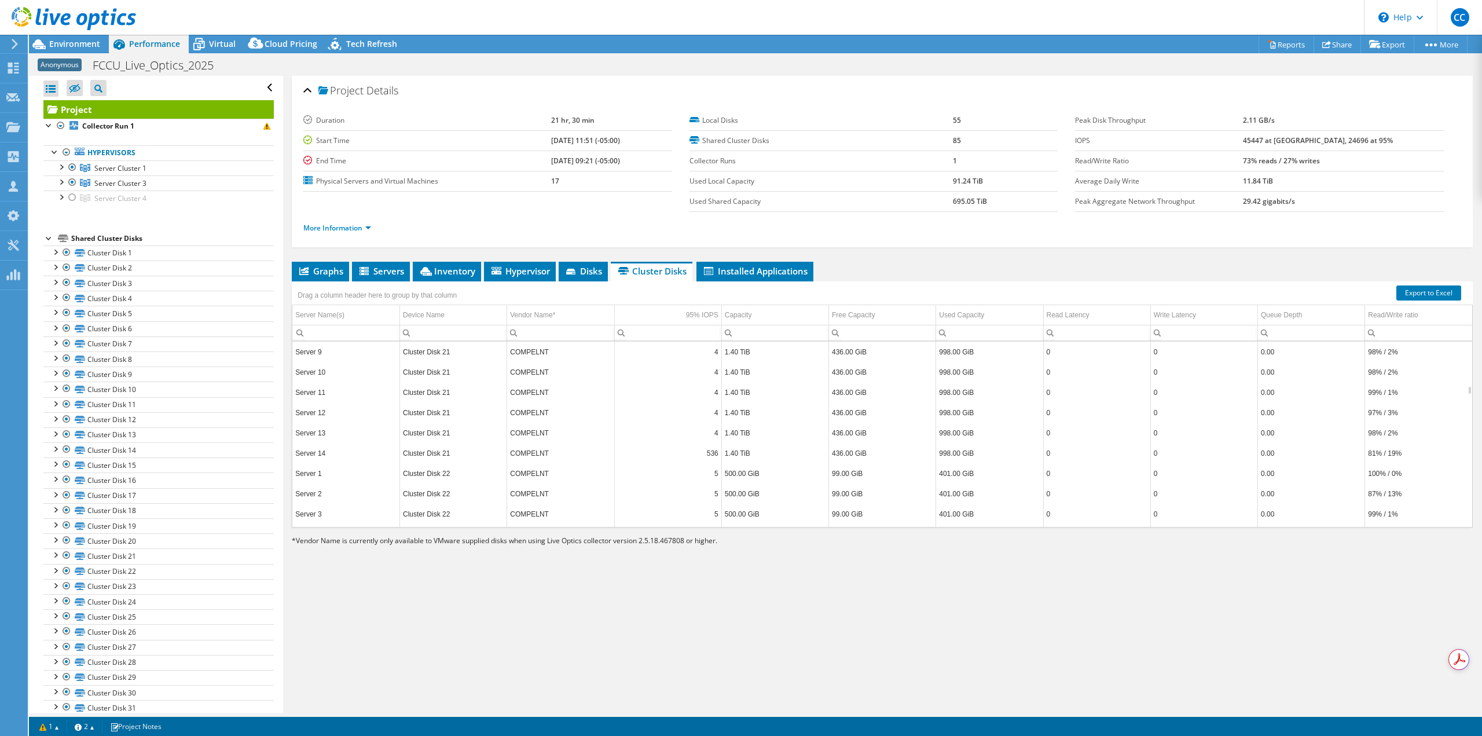
scroll to position [6253, 0]
click at [525, 364] on td "COMPELNT" at bounding box center [560, 360] width 107 height 20
click at [86, 52] on div "Environment" at bounding box center [69, 44] width 80 height 19
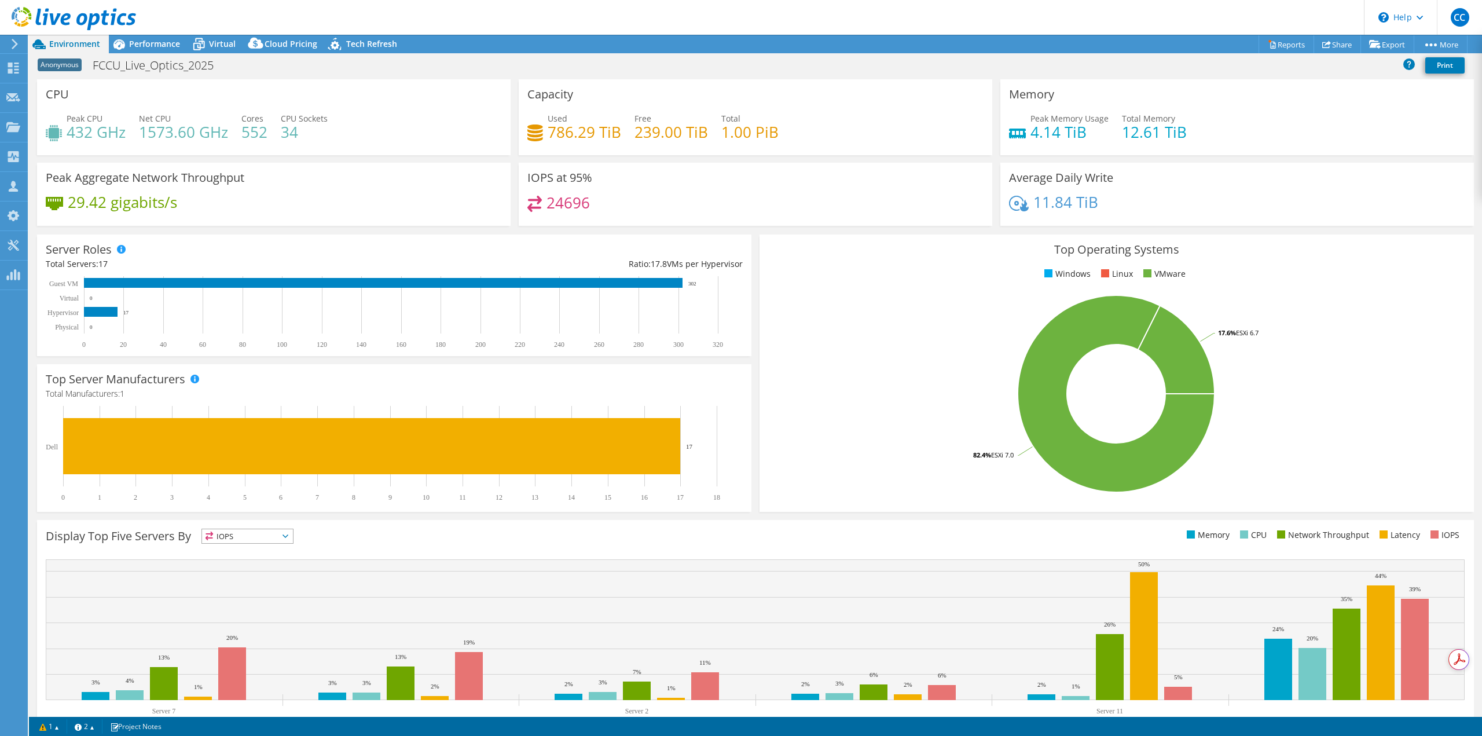
drag, startPoint x: 152, startPoint y: 50, endPoint x: 270, endPoint y: 208, distance: 197.8
click at [152, 50] on div "Performance" at bounding box center [149, 44] width 80 height 19
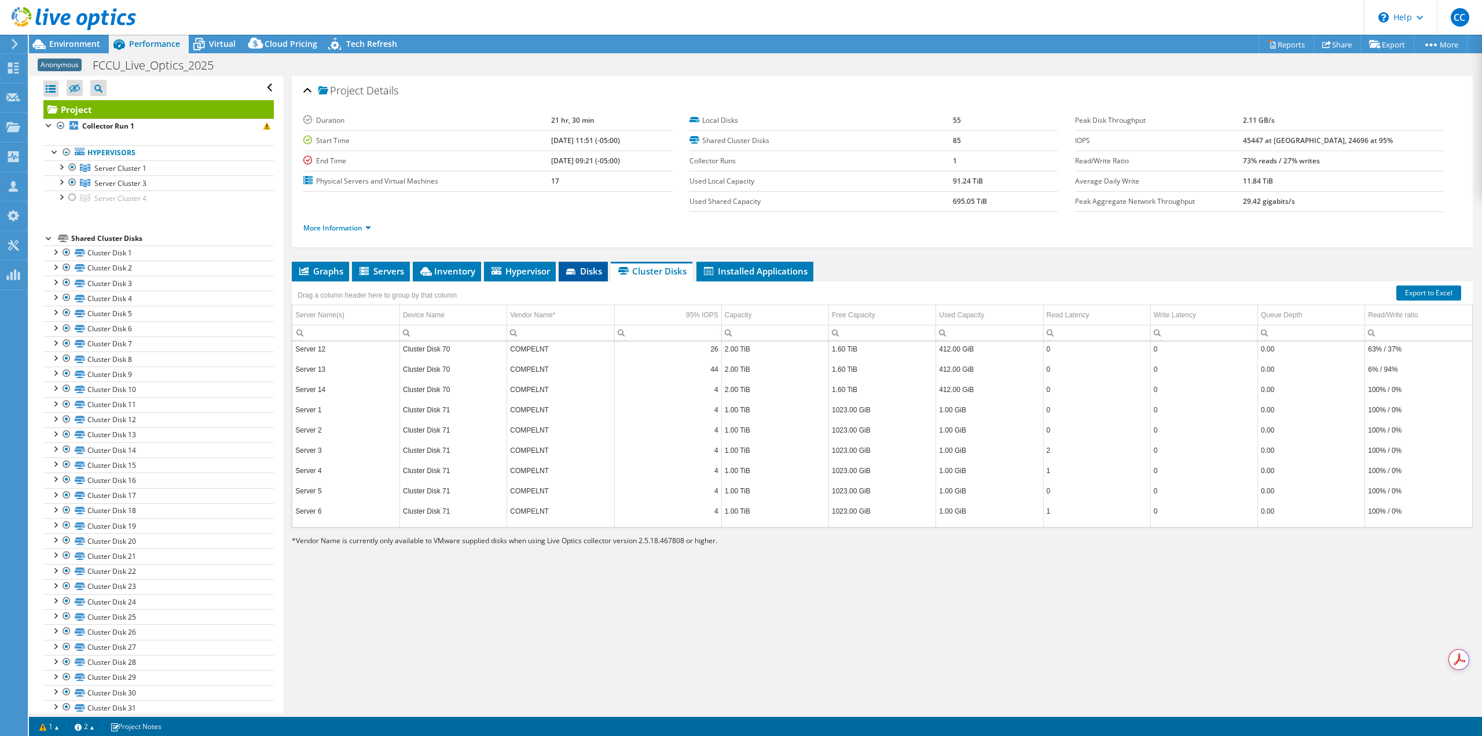
click at [575, 270] on icon at bounding box center [570, 272] width 9 height 6
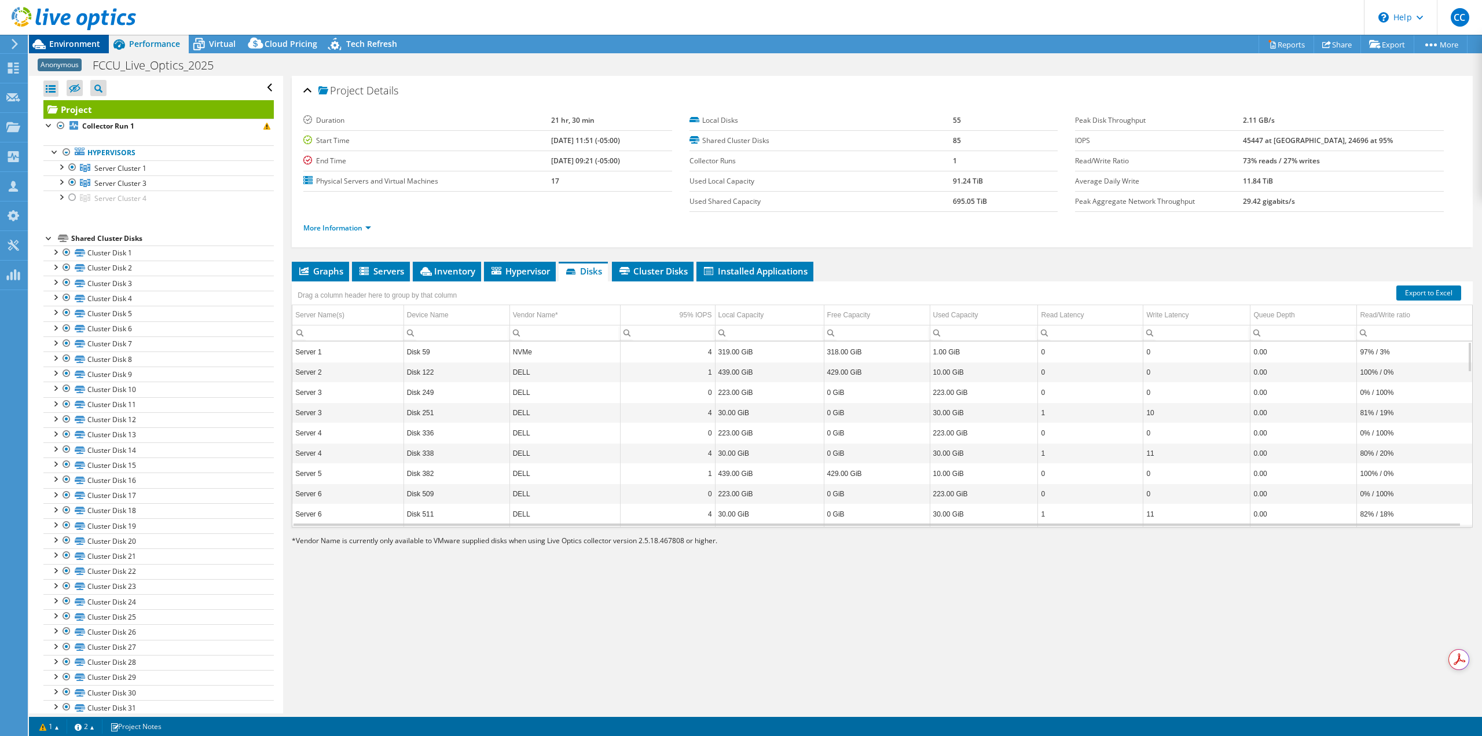
click at [90, 41] on span "Environment" at bounding box center [74, 43] width 51 height 11
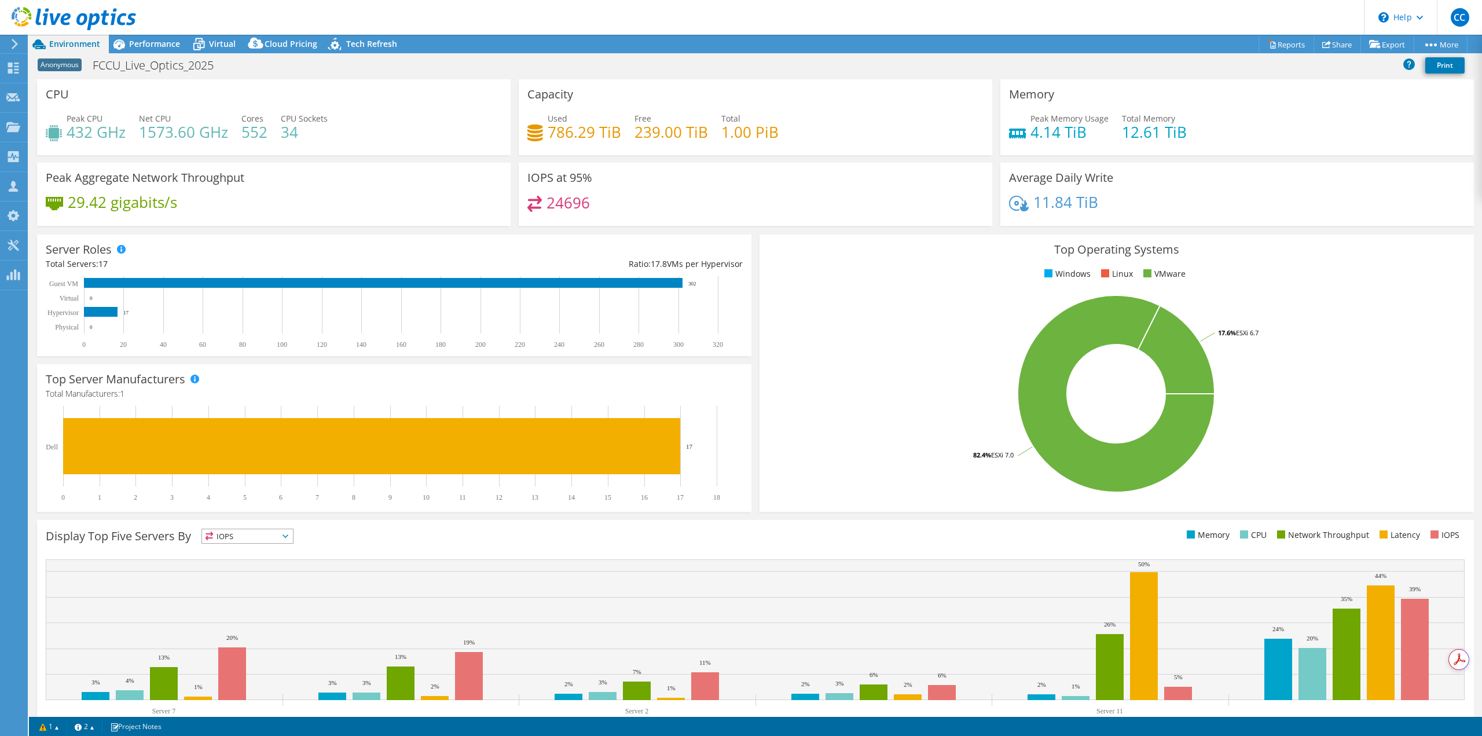
drag, startPoint x: 137, startPoint y: 41, endPoint x: 148, endPoint y: 56, distance: 18.3
click at [137, 41] on span "Performance" at bounding box center [154, 43] width 51 height 11
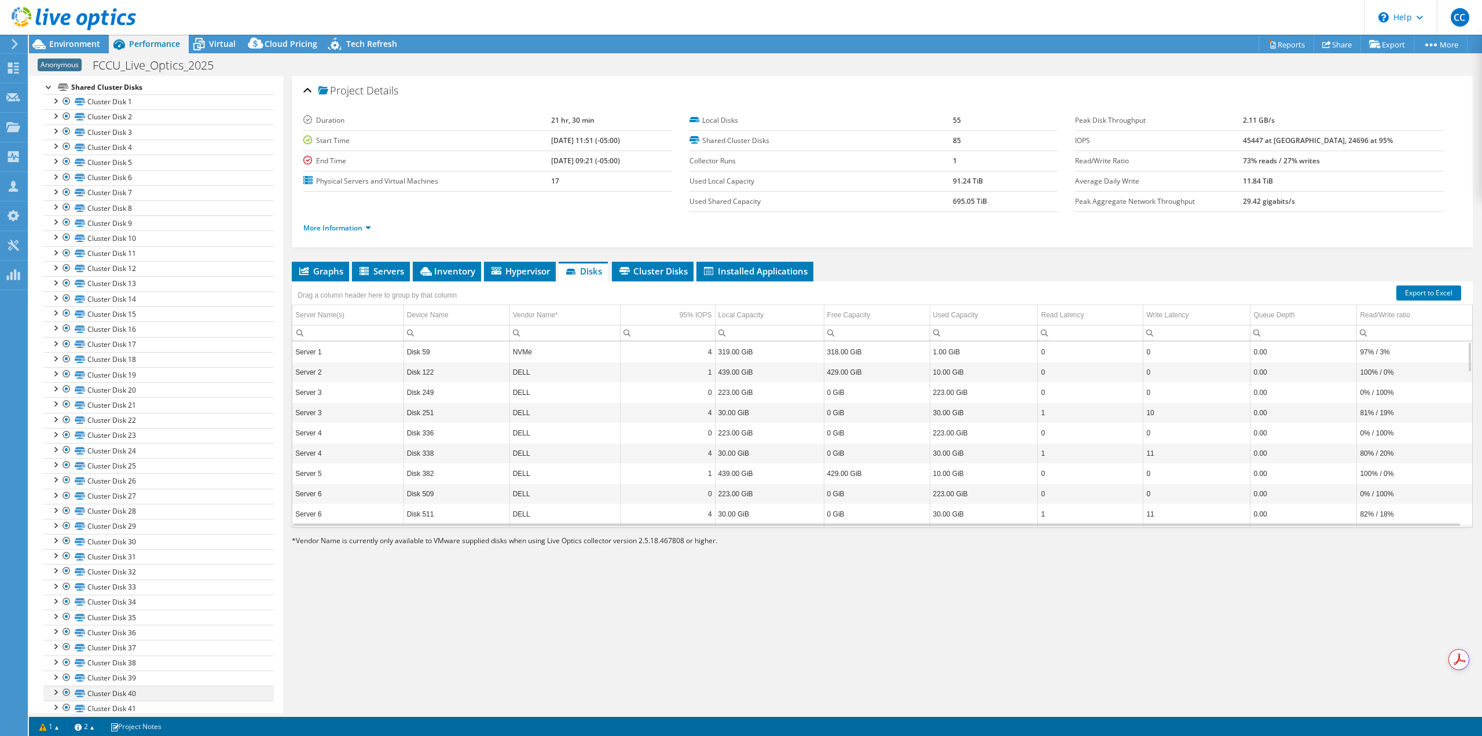
scroll to position [0, 0]
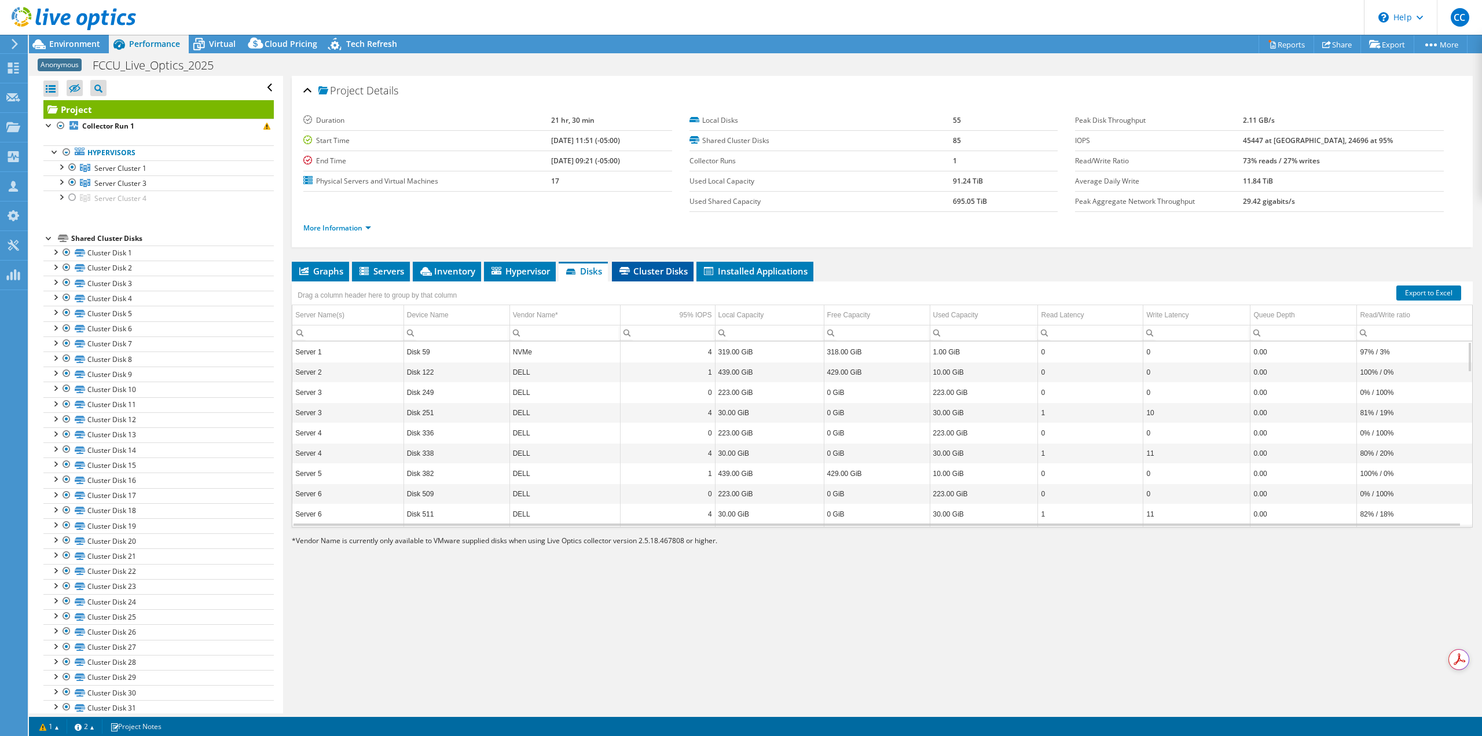
click at [657, 275] on span "Cluster Disks" at bounding box center [653, 271] width 70 height 12
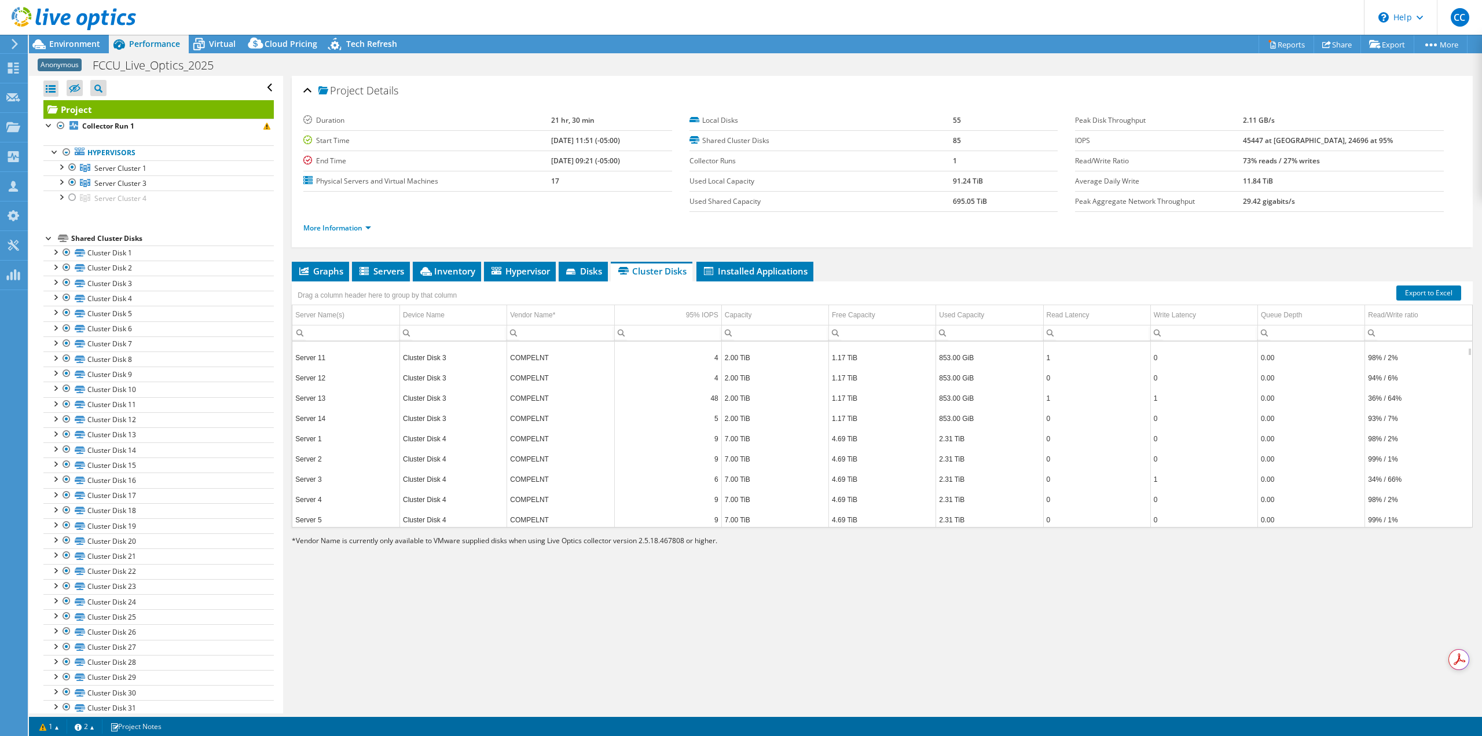
scroll to position [973, 0]
drag, startPoint x: 1460, startPoint y: 353, endPoint x: 1449, endPoint y: 542, distance: 189.7
click at [1449, 542] on body "CC Channel Partner [PERSON_NAME] [PERSON_NAME][EMAIL_ADDRESS][PERSON_NAME][DOMA…" at bounding box center [741, 368] width 1482 height 736
drag, startPoint x: 1460, startPoint y: 494, endPoint x: 1451, endPoint y: 328, distance: 165.8
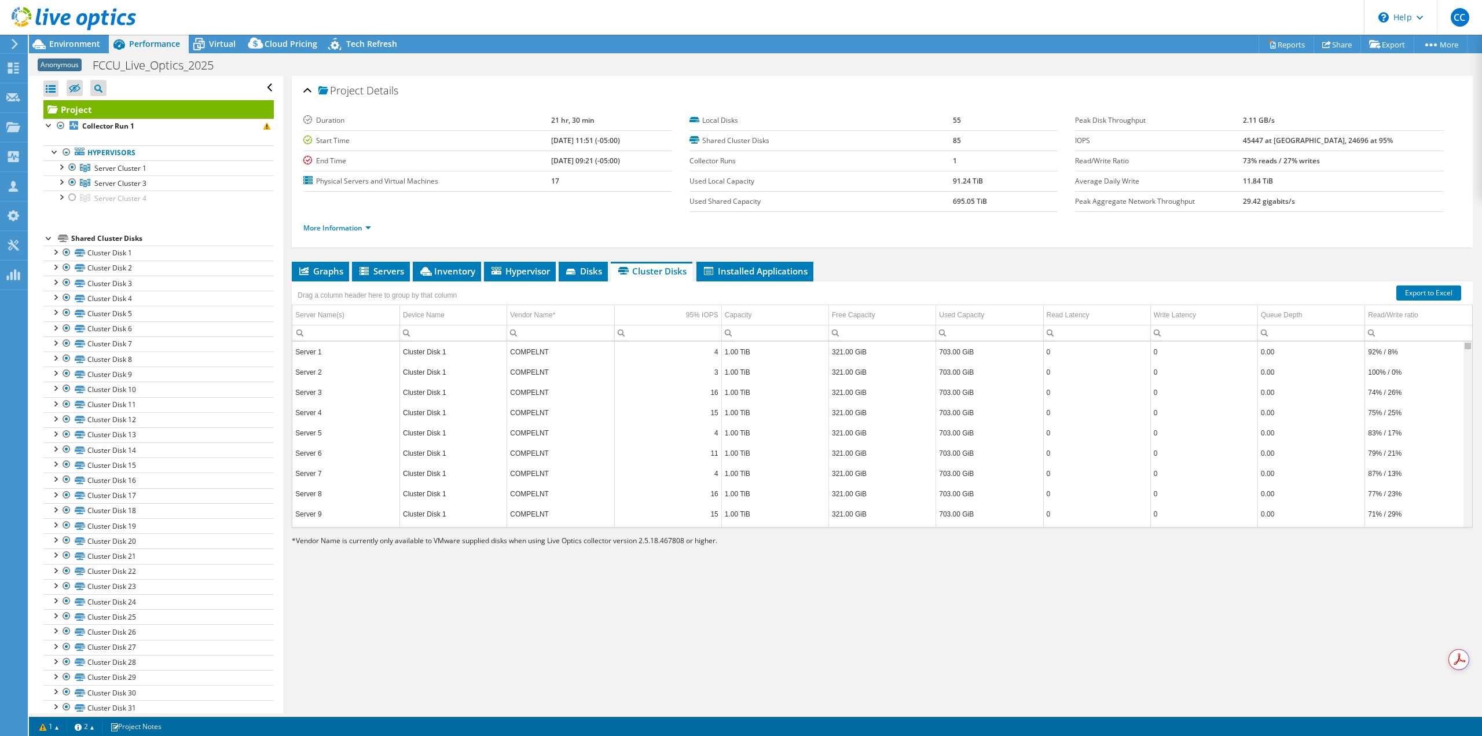
click at [1451, 328] on body "CC Channel Partner [PERSON_NAME] [PERSON_NAME][EMAIL_ADDRESS][PERSON_NAME][DOMA…" at bounding box center [741, 368] width 1482 height 736
click at [1270, 46] on icon at bounding box center [1272, 45] width 5 height 7
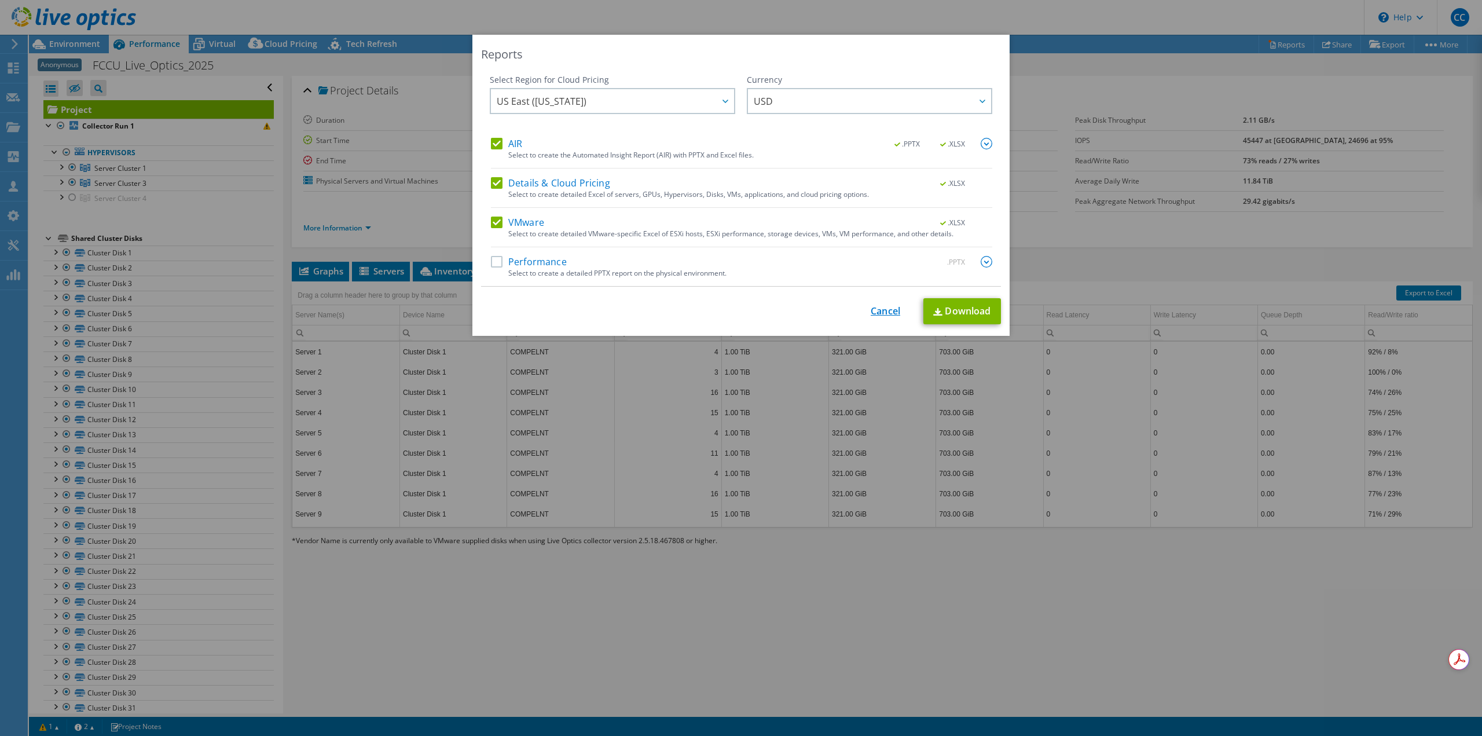
click at [877, 313] on link "Cancel" at bounding box center [886, 311] width 30 height 11
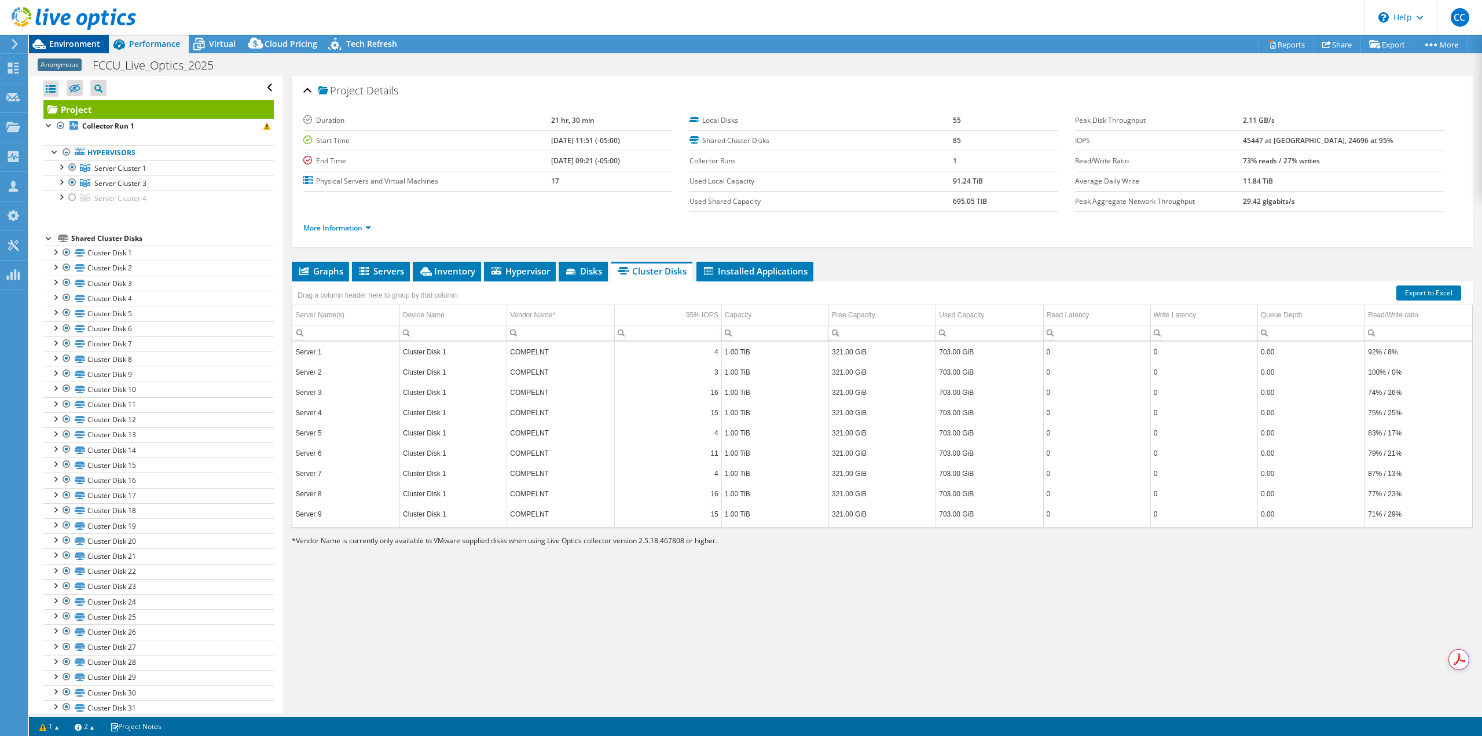
click at [68, 45] on span "Environment" at bounding box center [74, 43] width 51 height 11
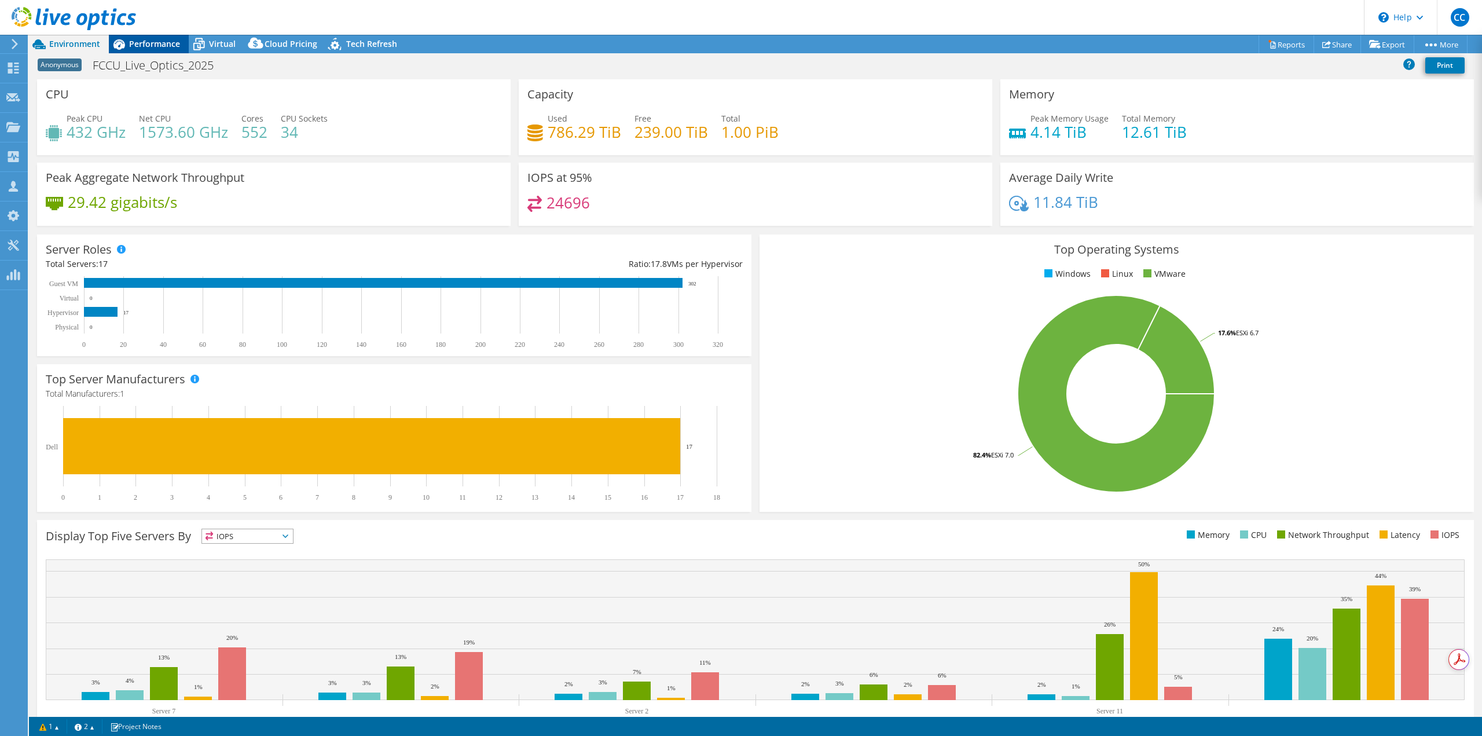
click at [162, 49] on div "Performance" at bounding box center [149, 44] width 80 height 19
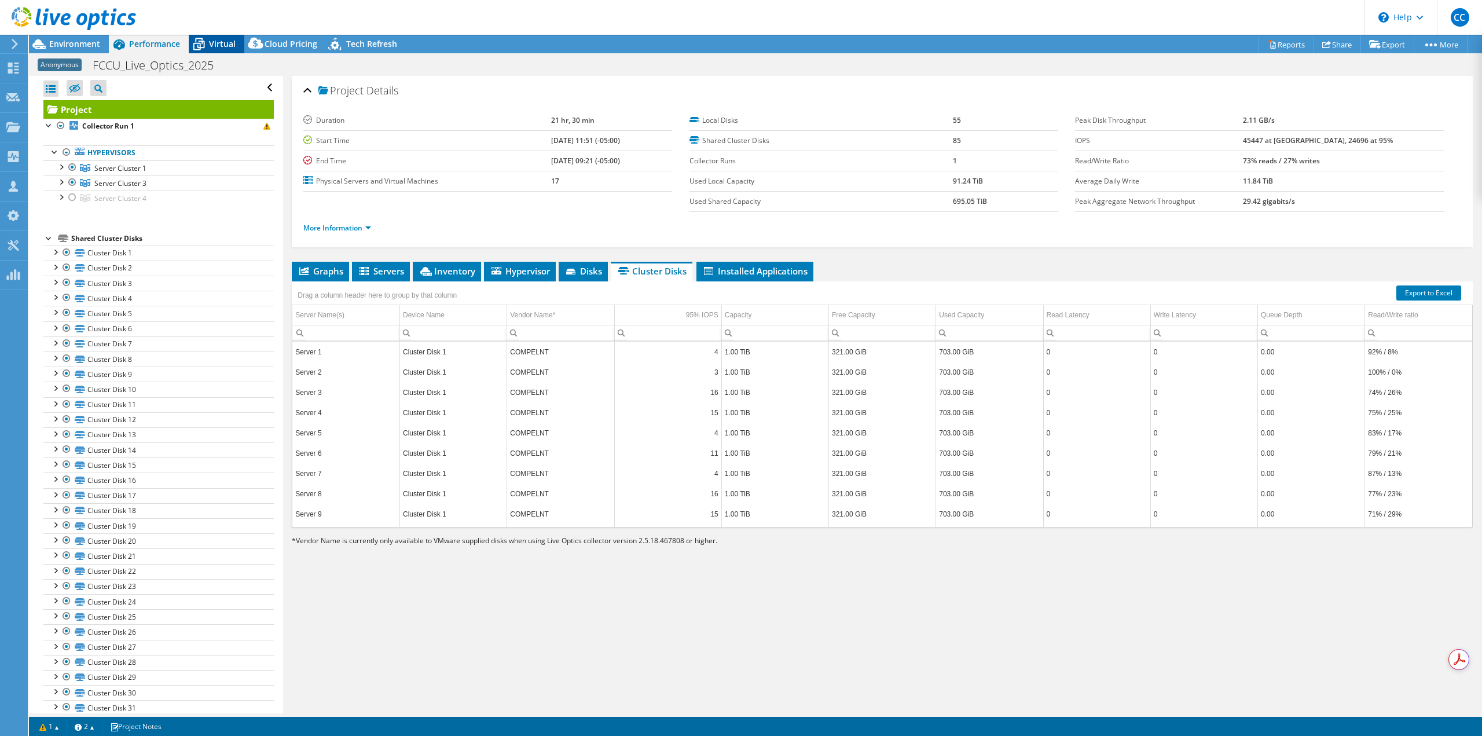
click at [228, 49] on span "Virtual" at bounding box center [222, 43] width 27 height 11
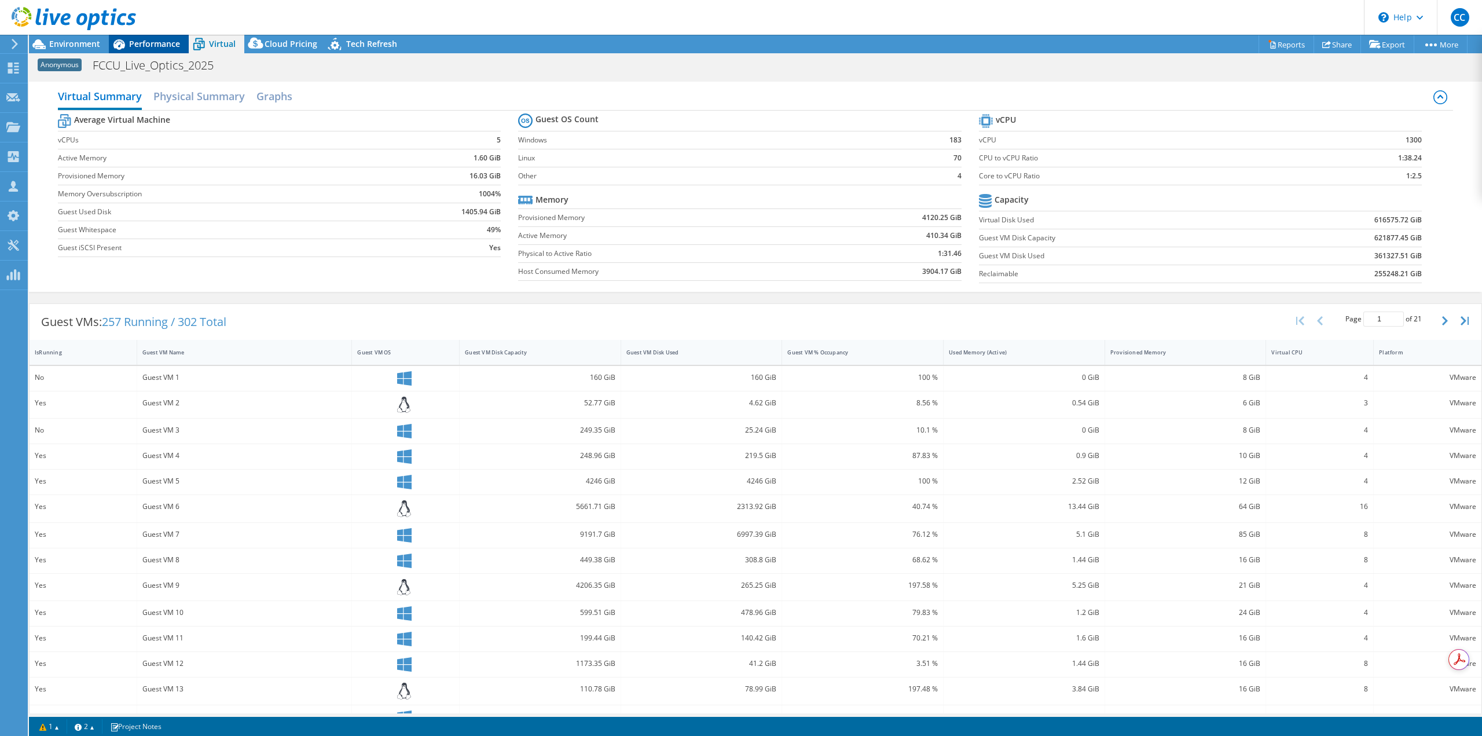
click at [162, 47] on span "Performance" at bounding box center [154, 43] width 51 height 11
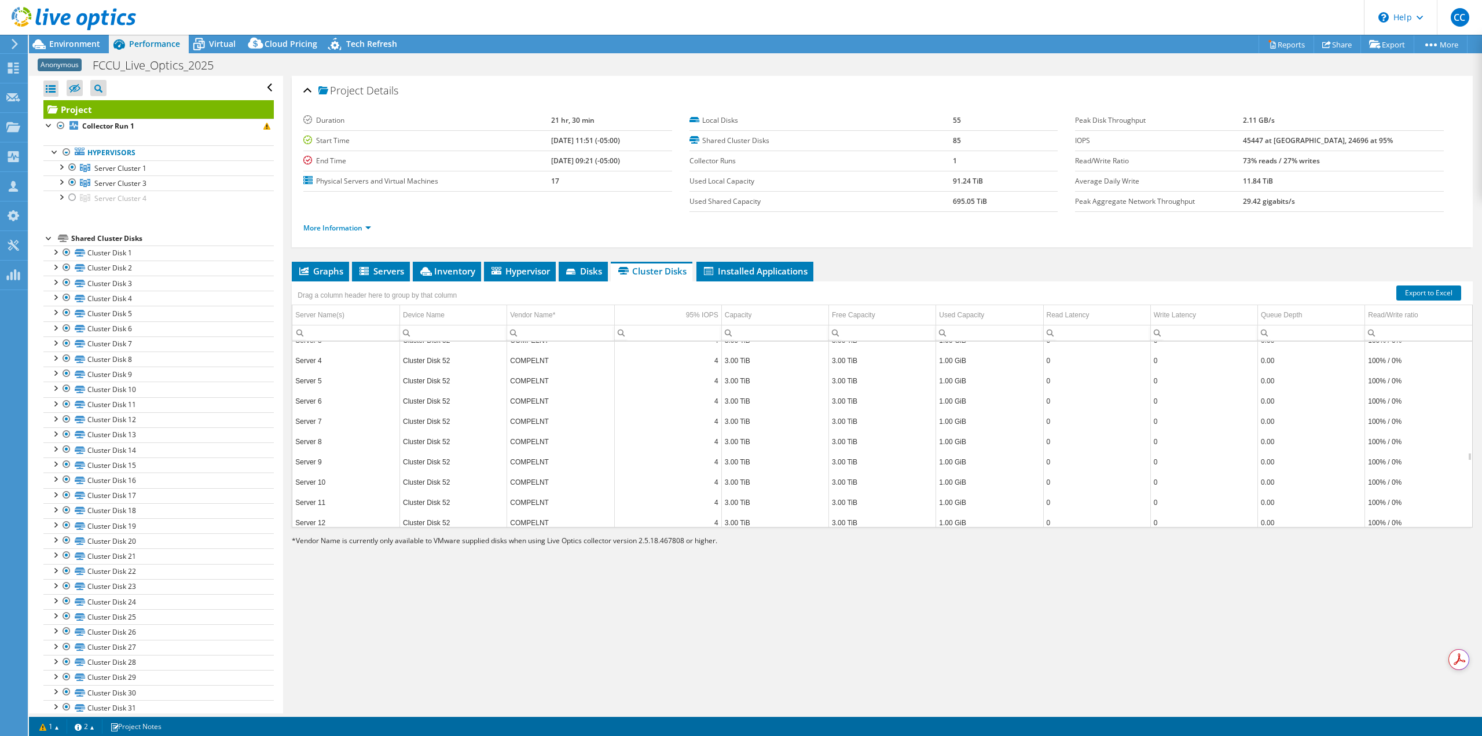
scroll to position [14798, 0]
drag, startPoint x: 82, startPoint y: 49, endPoint x: 122, endPoint y: 42, distance: 40.5
click at [82, 49] on div "Environment" at bounding box center [69, 44] width 80 height 19
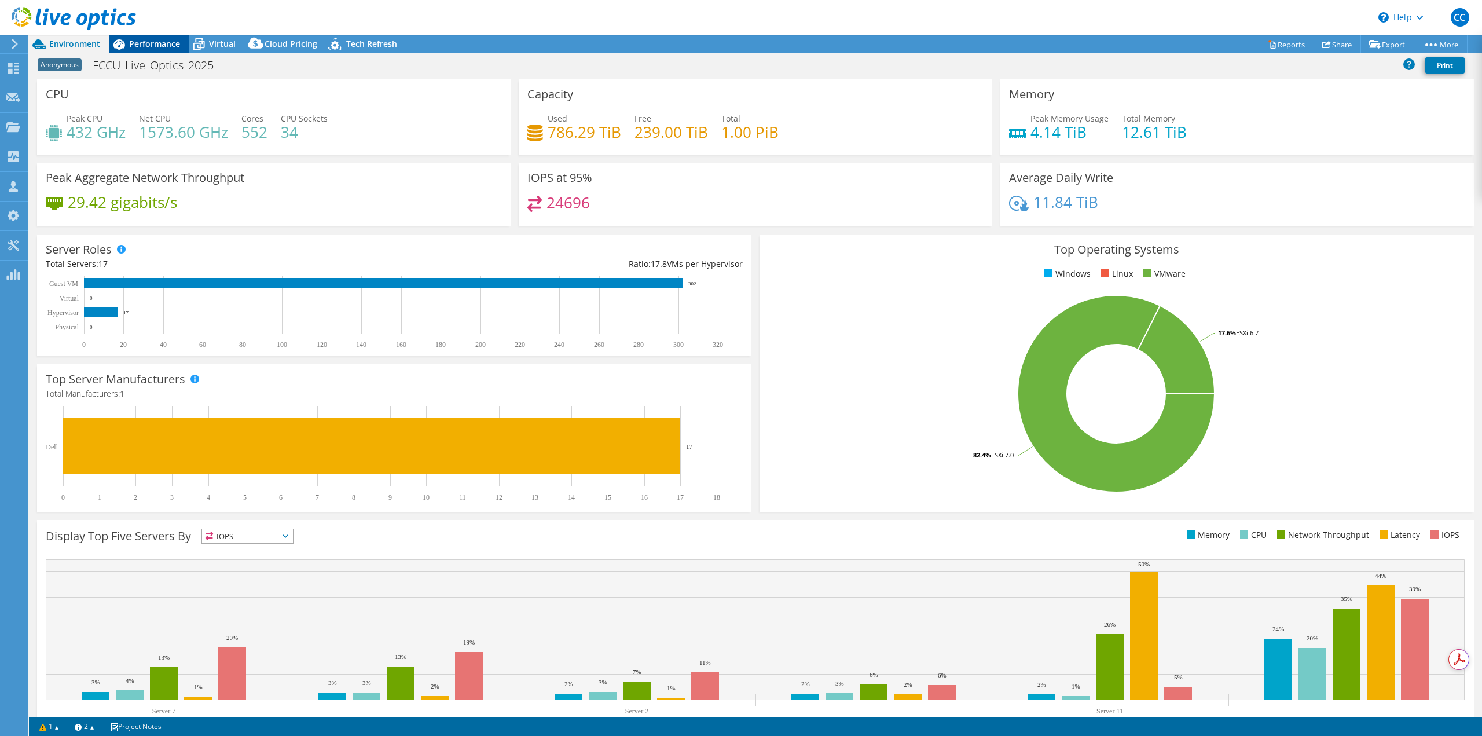
click at [149, 43] on span "Performance" at bounding box center [154, 43] width 51 height 11
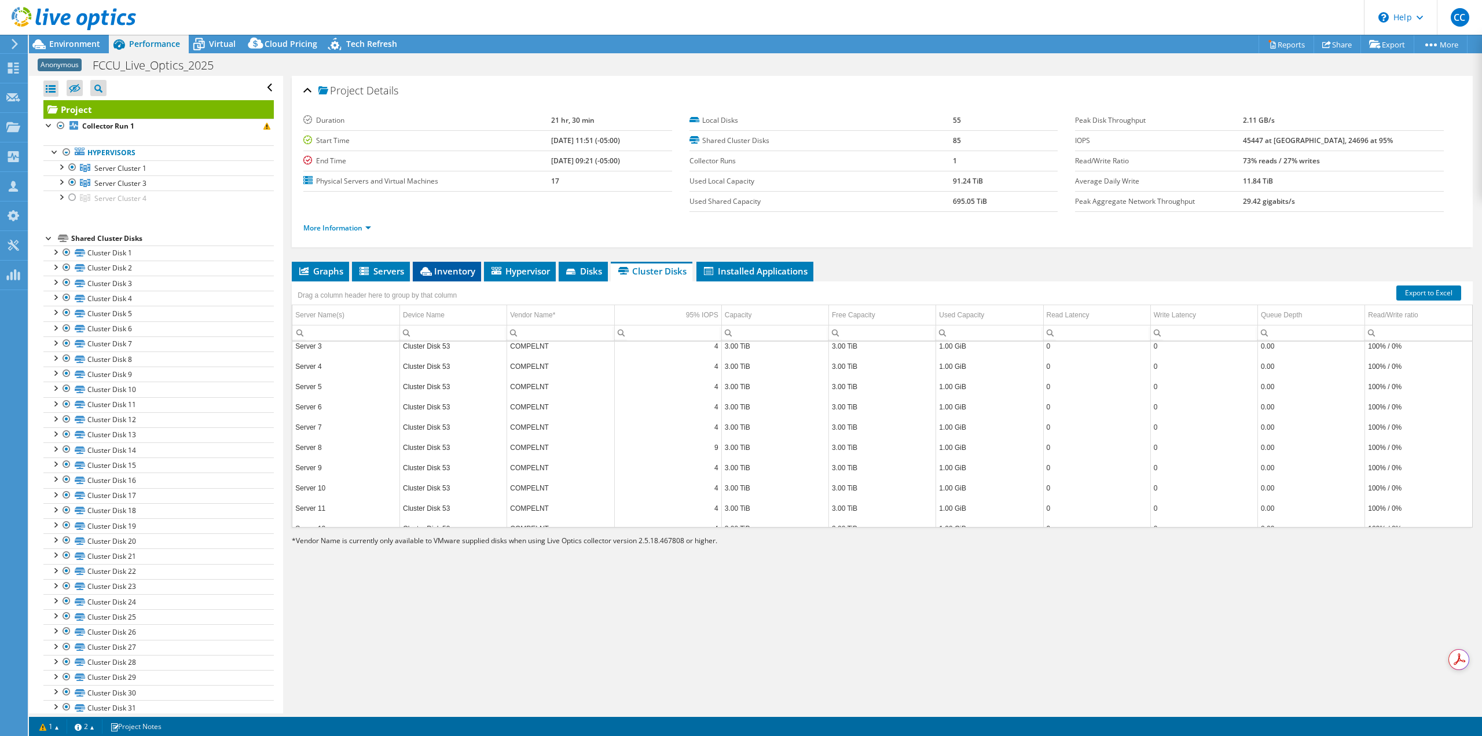
click at [454, 272] on span "Inventory" at bounding box center [447, 271] width 57 height 12
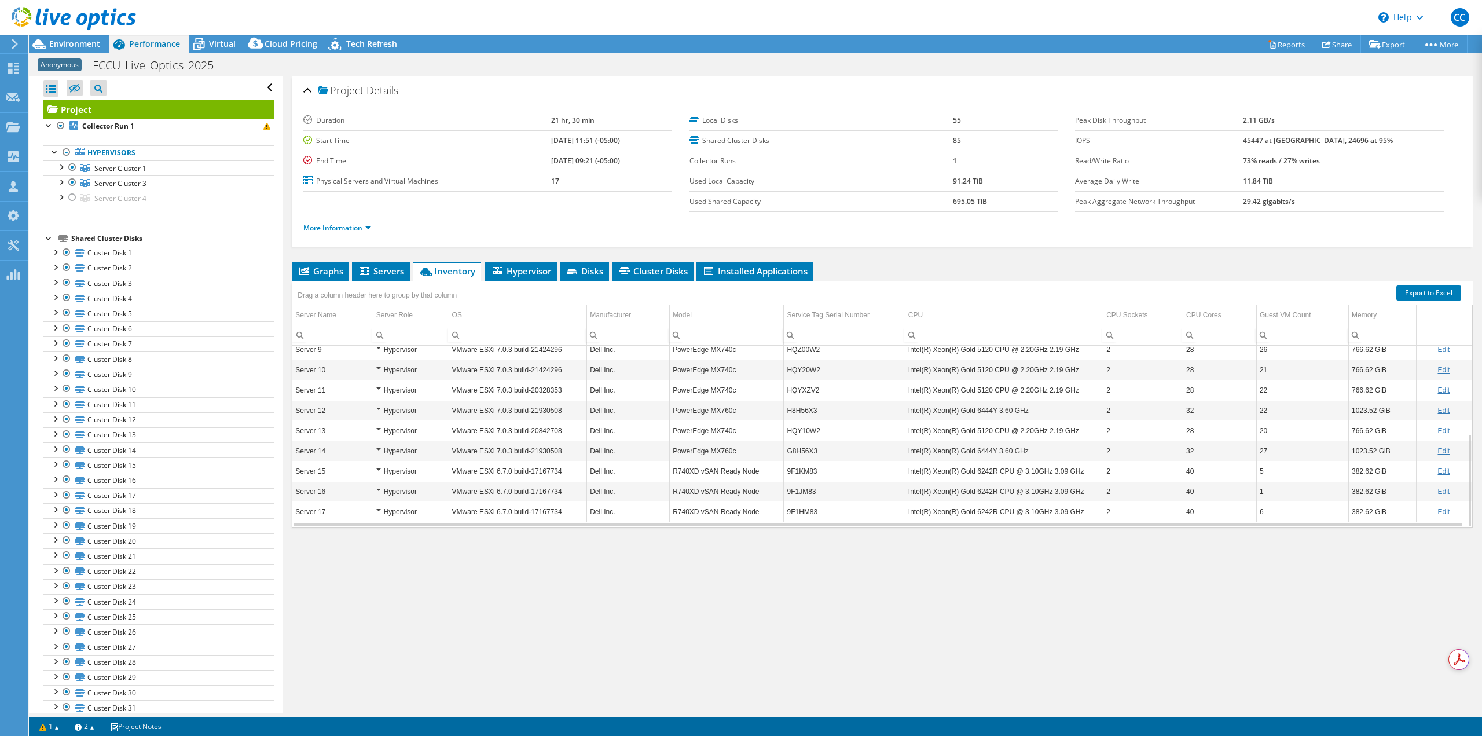
scroll to position [0, 0]
click at [527, 273] on span "Hypervisor" at bounding box center [521, 271] width 60 height 12
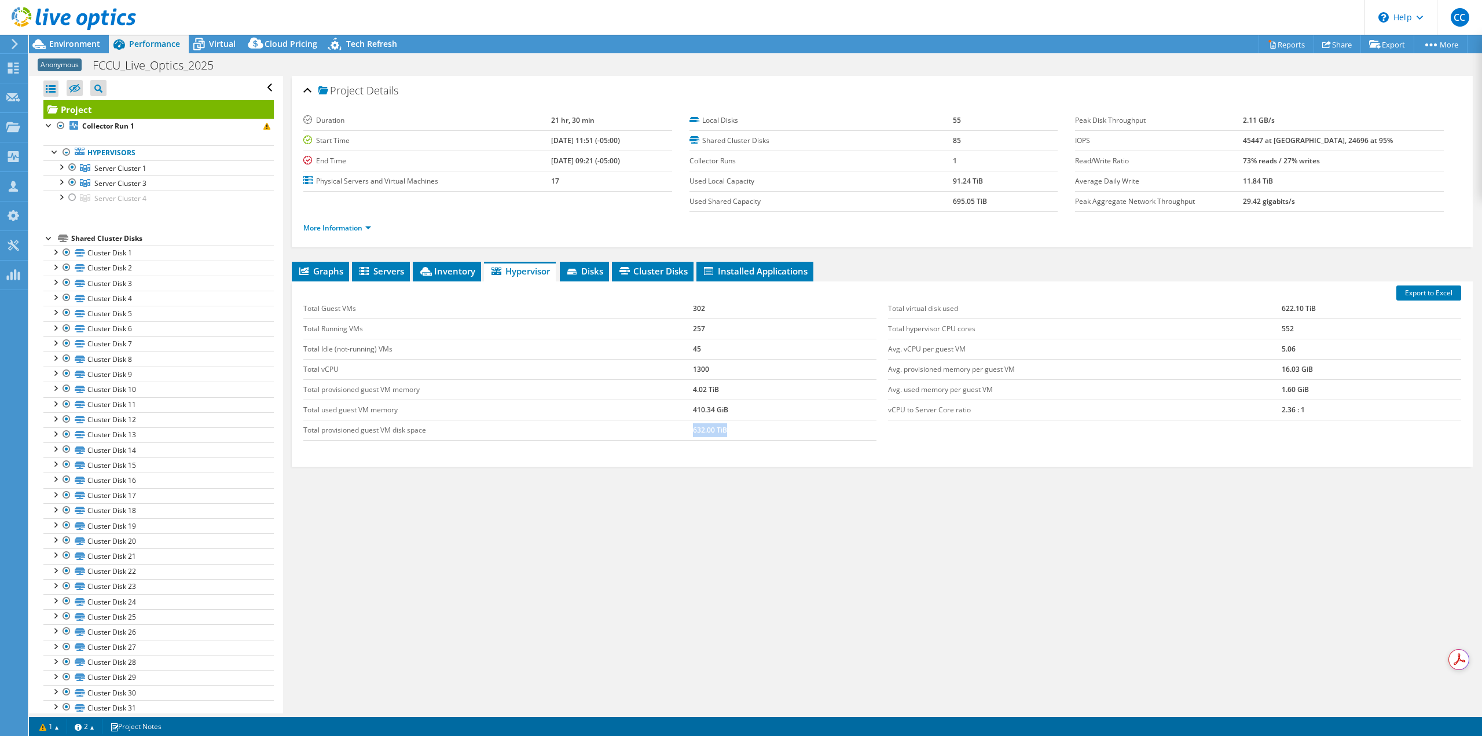
drag, startPoint x: 724, startPoint y: 432, endPoint x: 672, endPoint y: 423, distance: 52.4
click at [672, 423] on tr "Total provisioned guest VM disk space 632.00 TiB" at bounding box center [589, 430] width 573 height 20
